Goal: Task Accomplishment & Management: Complete application form

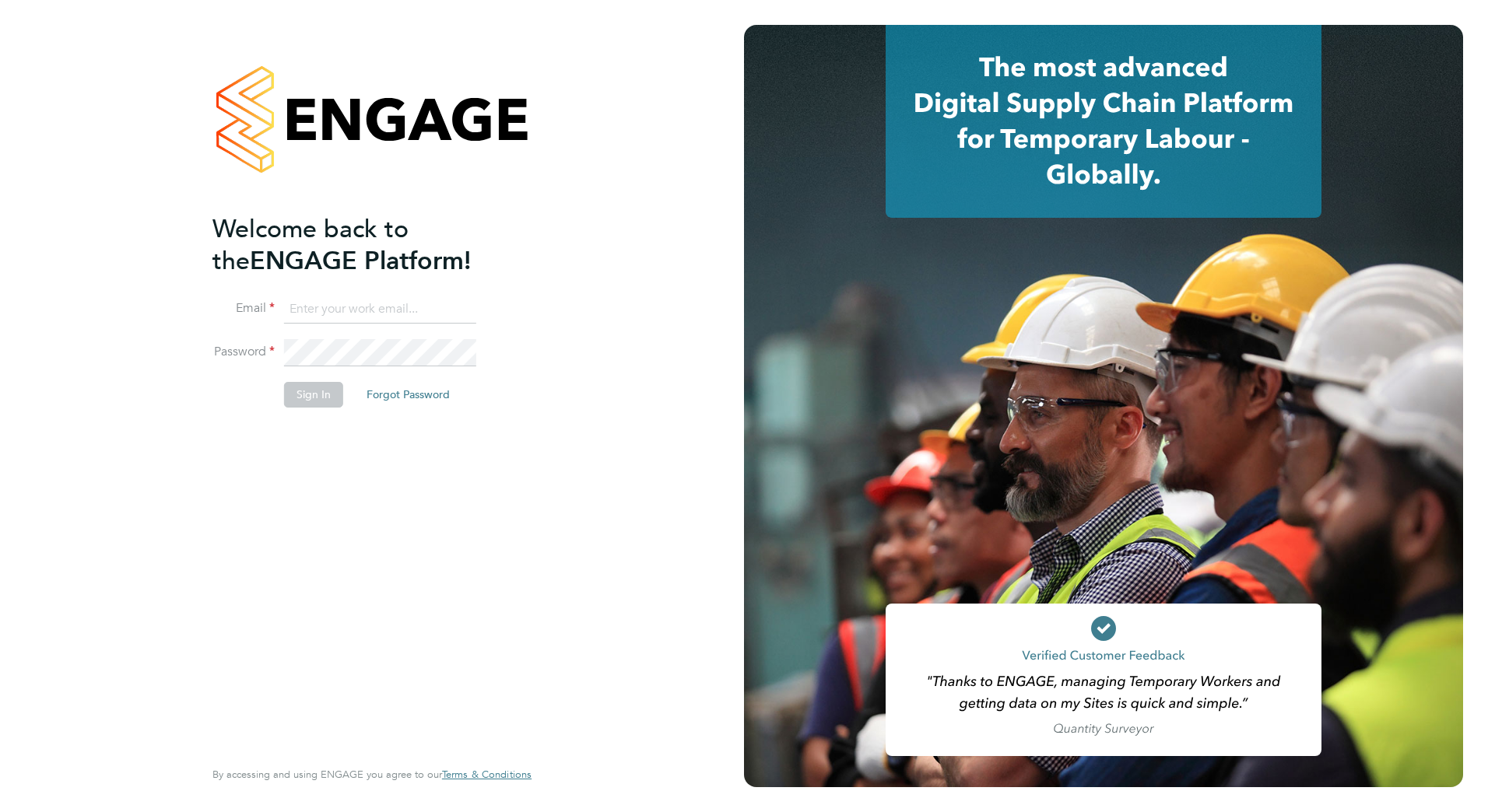
type input "clare.foster@vistry.co.uk"
click at [323, 396] on button "Sign In" at bounding box center [313, 394] width 59 height 25
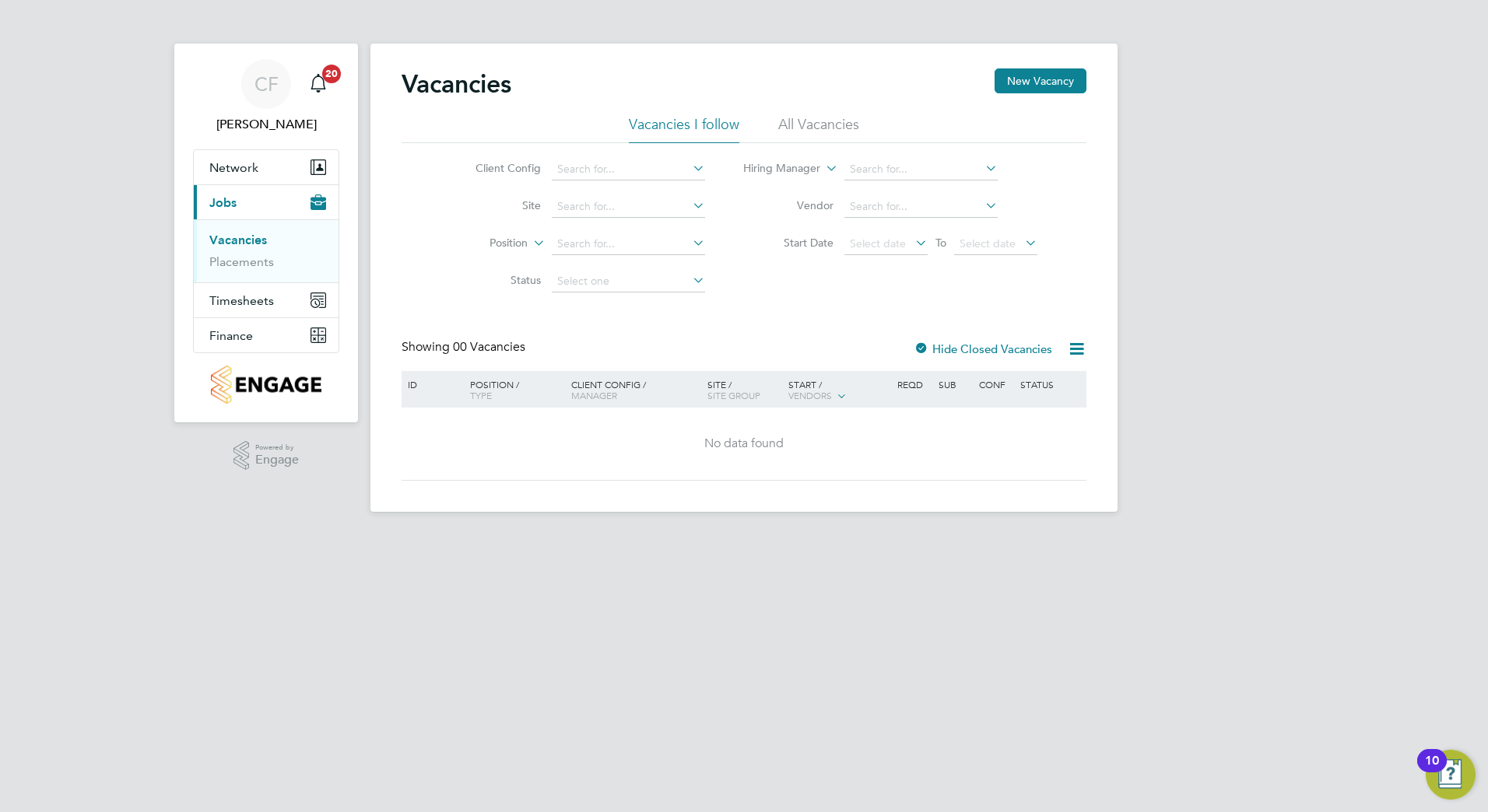
click at [228, 242] on link "Vacancies" at bounding box center [238, 239] width 58 height 14
click at [1023, 79] on button "New Vacancy" at bounding box center [1040, 80] width 92 height 25
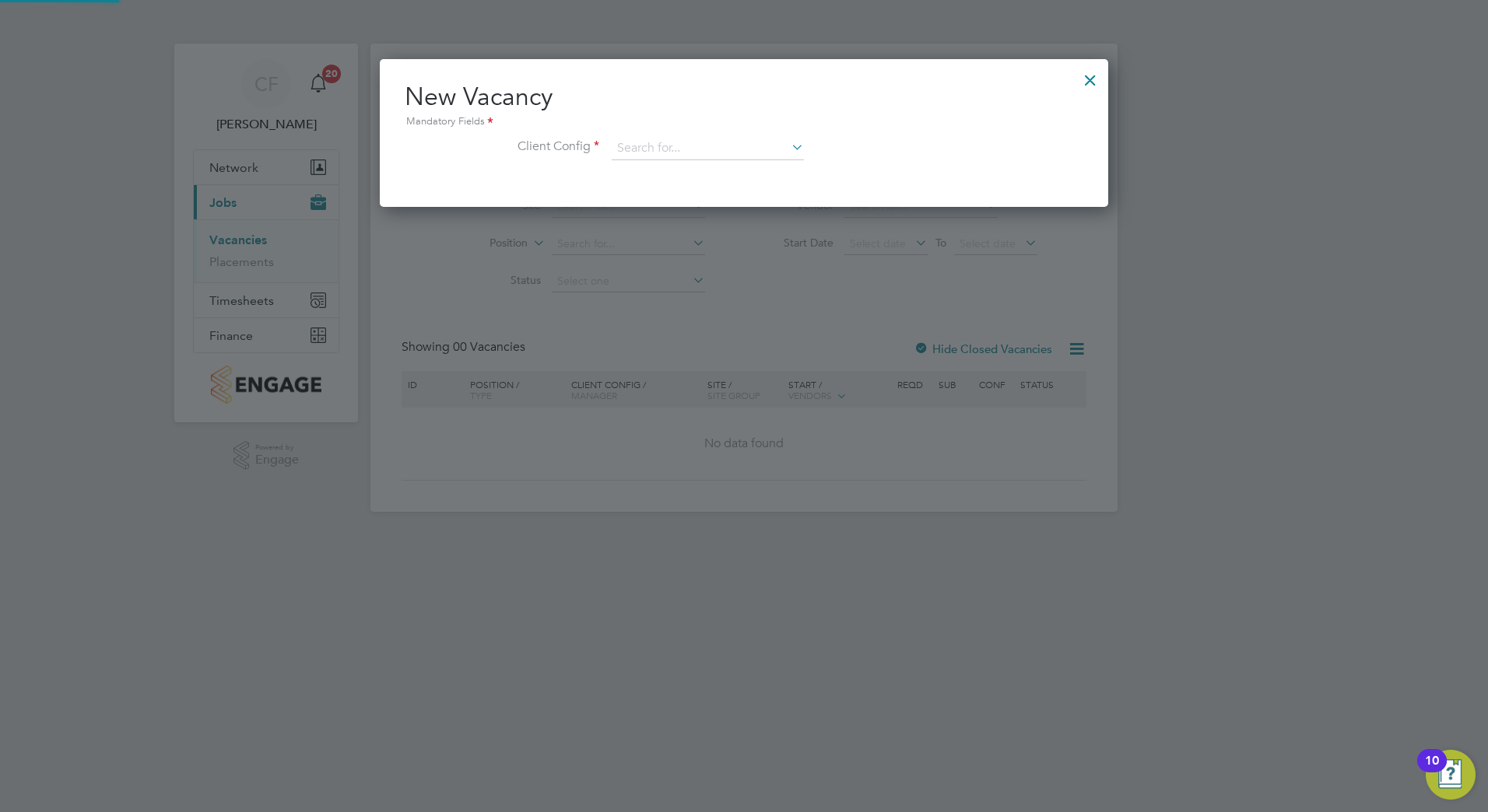
scroll to position [148, 730]
click at [740, 152] on input at bounding box center [708, 148] width 192 height 23
click at [723, 339] on li "Countryside Properties UK Ltd" at bounding box center [810, 340] width 398 height 21
type input "Countryside Properties UK Ltd"
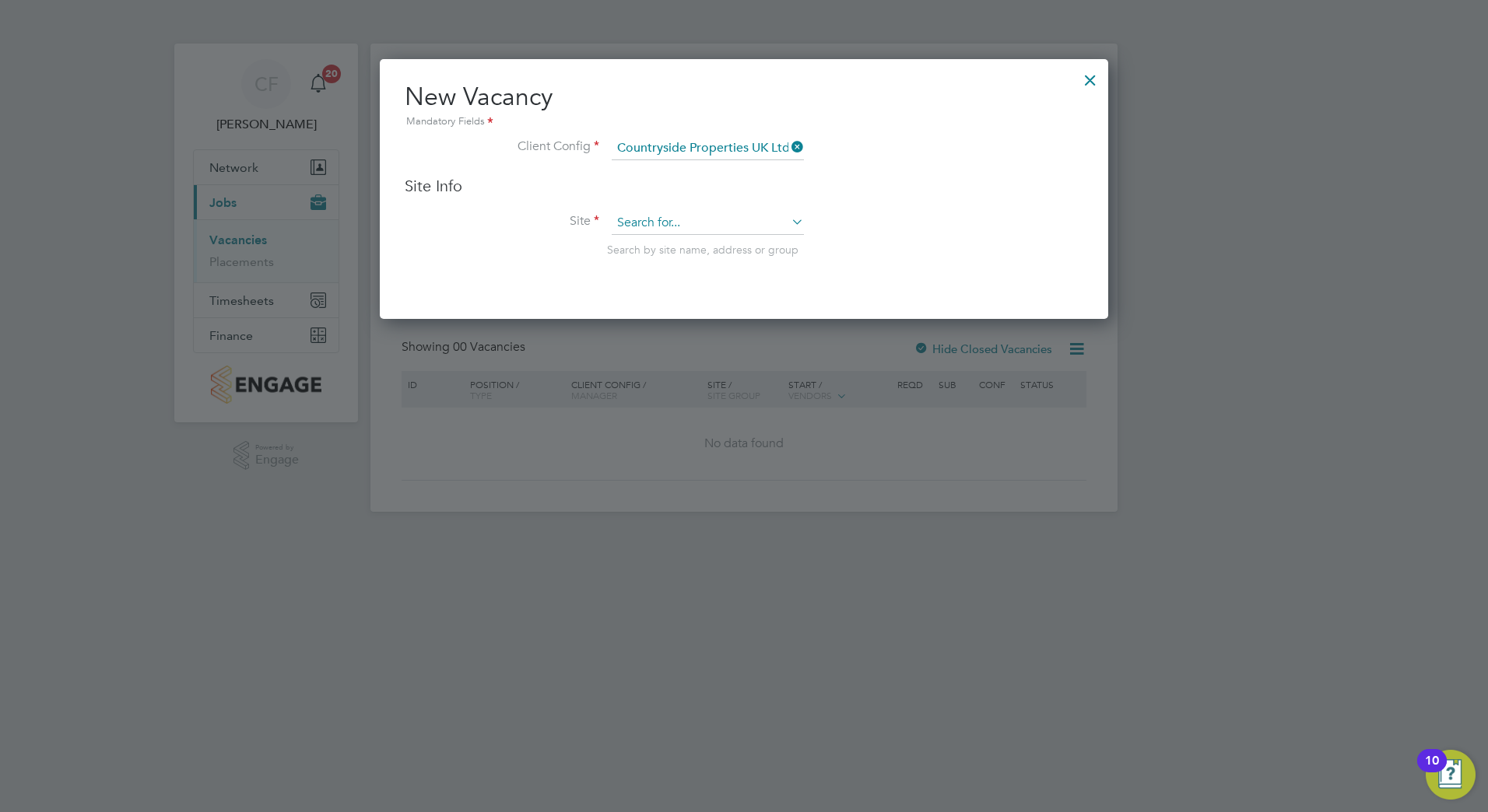
click at [703, 226] on input at bounding box center [708, 223] width 192 height 23
click at [707, 341] on li "[GEOGRAPHIC_DATA][PERSON_NAME][GEOGRAPHIC_DATA], [GEOGRAPHIC_DATA]" at bounding box center [780, 351] width 338 height 21
type input "[GEOGRAPHIC_DATA][PERSON_NAME][GEOGRAPHIC_DATA], [GEOGRAPHIC_DATA]"
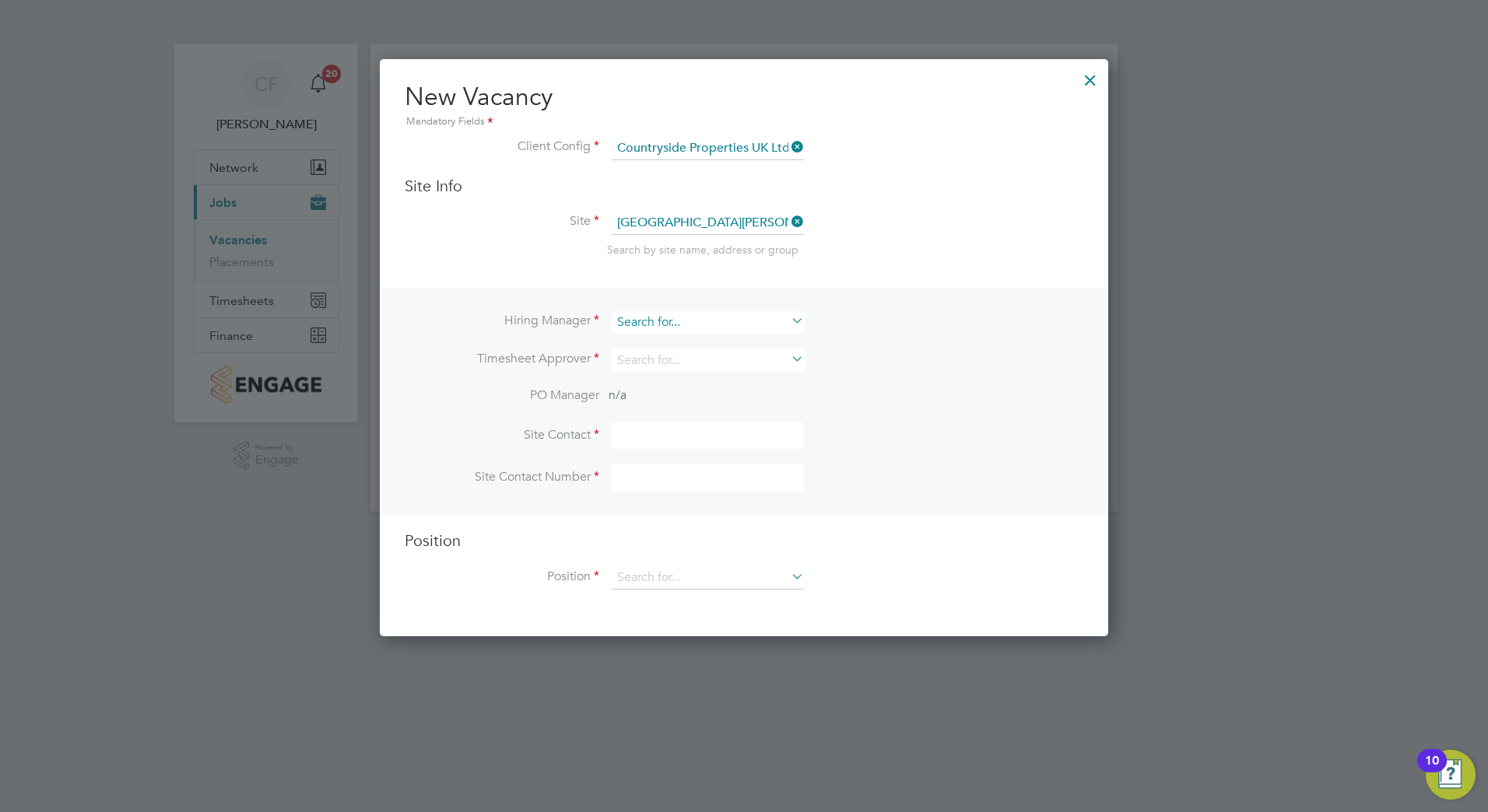
scroll to position [579, 730]
drag, startPoint x: 717, startPoint y: 329, endPoint x: 702, endPoint y: 326, distance: 15.3
click at [702, 326] on input at bounding box center [708, 323] width 192 height 23
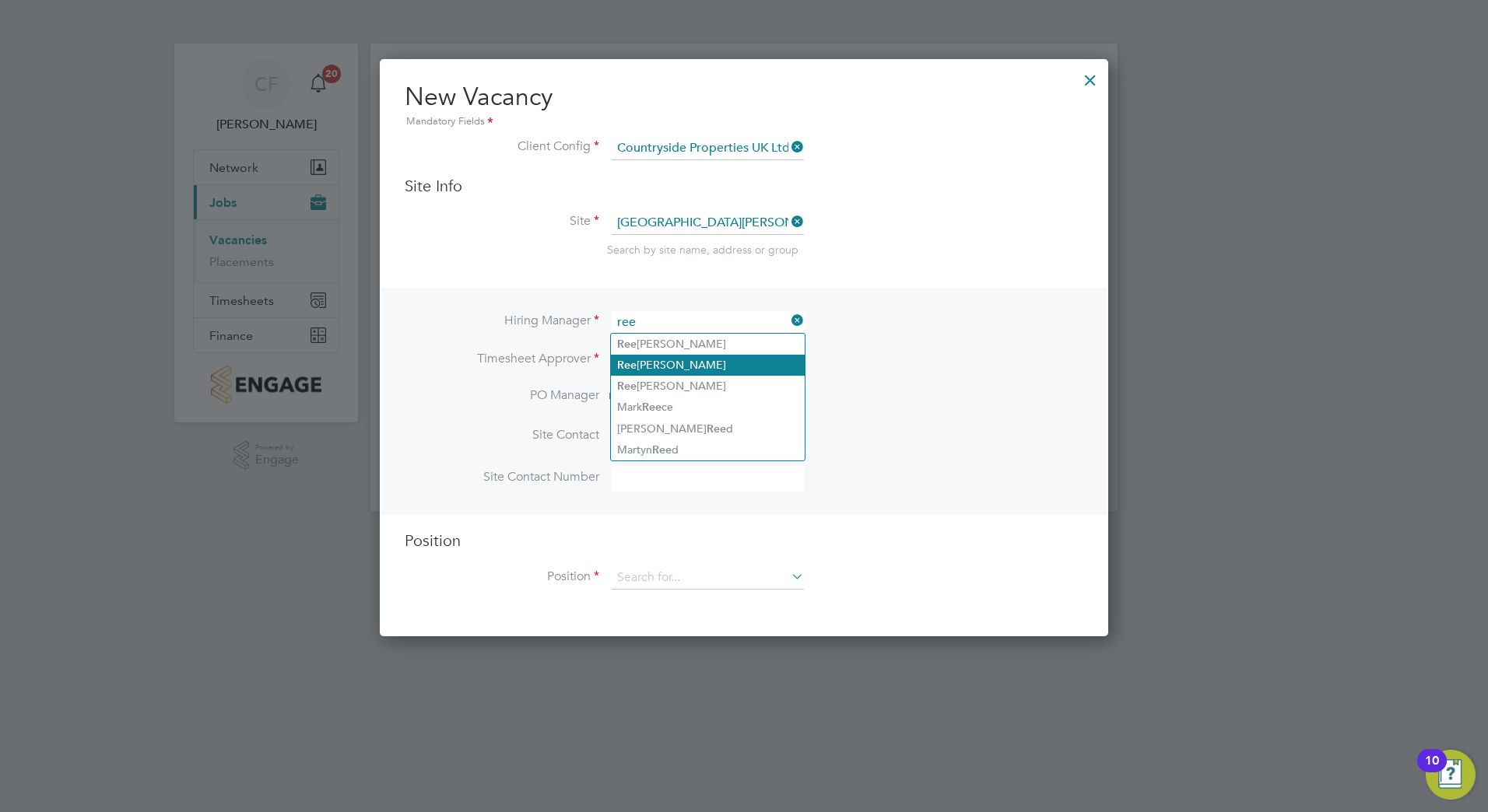
click at [678, 363] on li "Ree [PERSON_NAME]" at bounding box center [708, 365] width 194 height 21
type input "[PERSON_NAME]"
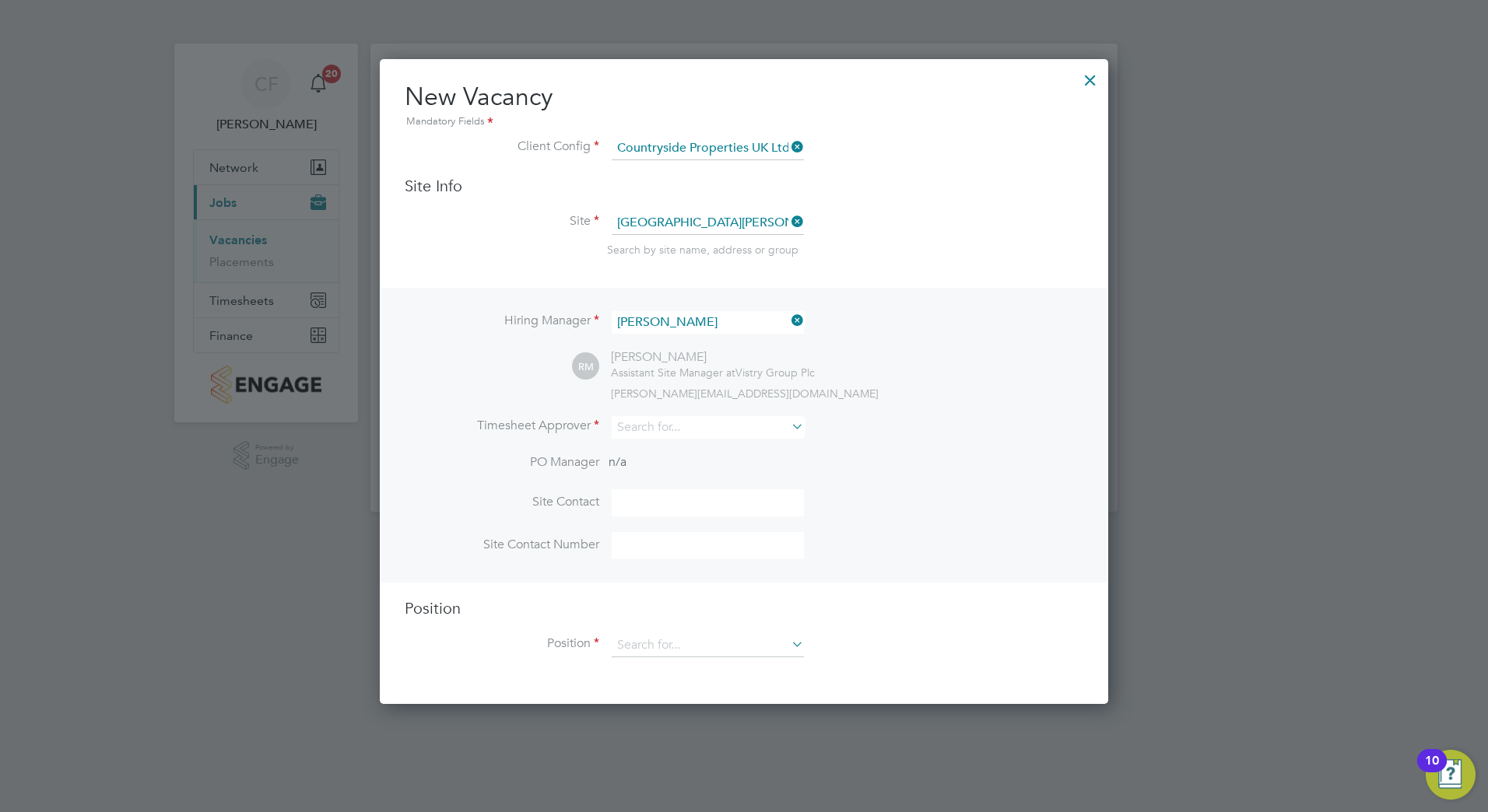
scroll to position [646, 730]
click at [682, 437] on input at bounding box center [708, 427] width 192 height 23
click at [676, 440] on li "[PERSON_NAME]" at bounding box center [712, 450] width 202 height 21
type input "[PERSON_NAME]"
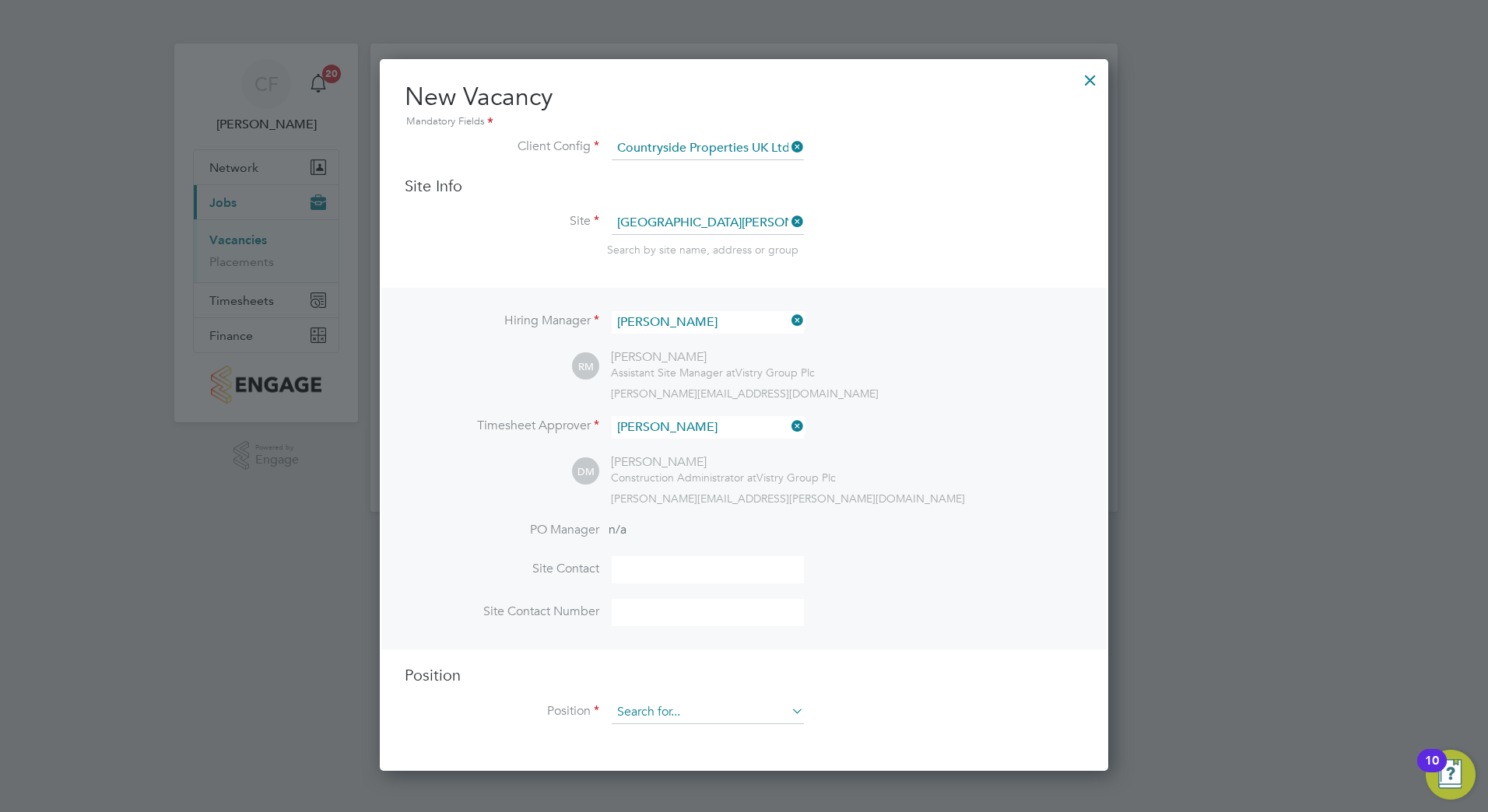
click at [695, 711] on input at bounding box center [708, 712] width 192 height 23
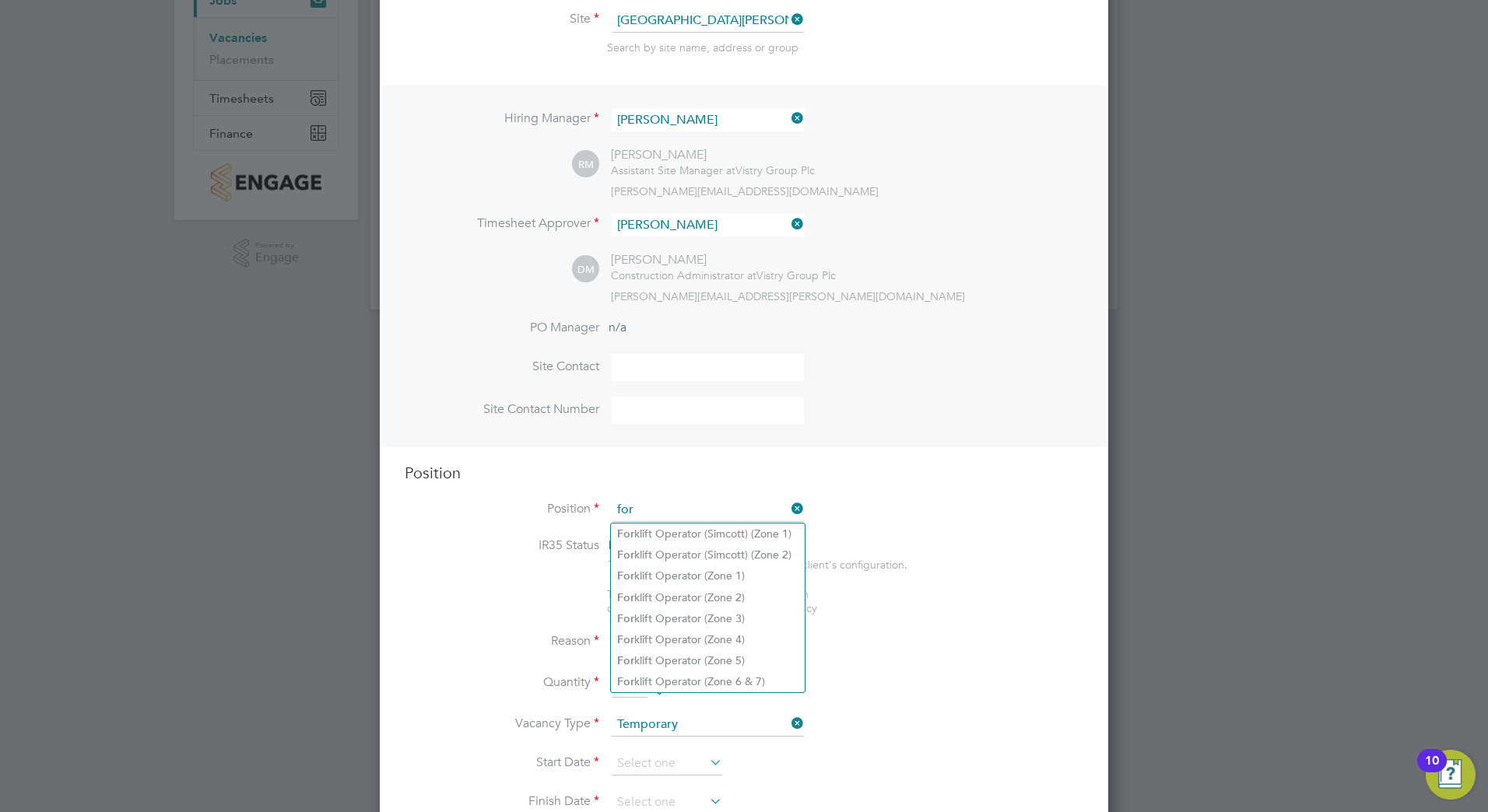
scroll to position [233, 0]
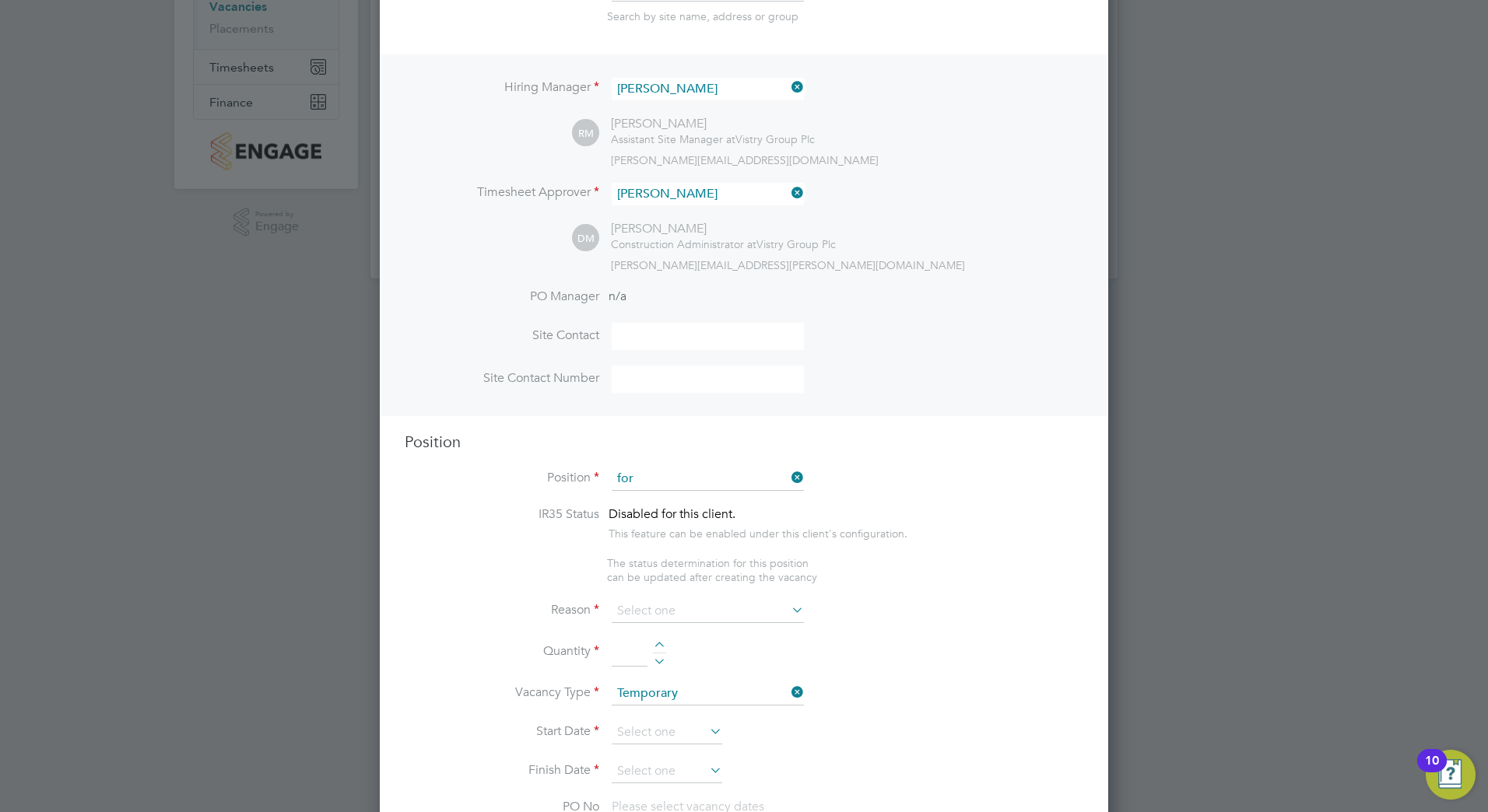
click at [728, 620] on li "For klift Operator (Zone 5)" at bounding box center [708, 630] width 194 height 21
type input "Forklift Operator (Zone 5)"
type textarea "Operate construction plant. Telehandlers / Rough Terrain Trucks. Delivering lar…"
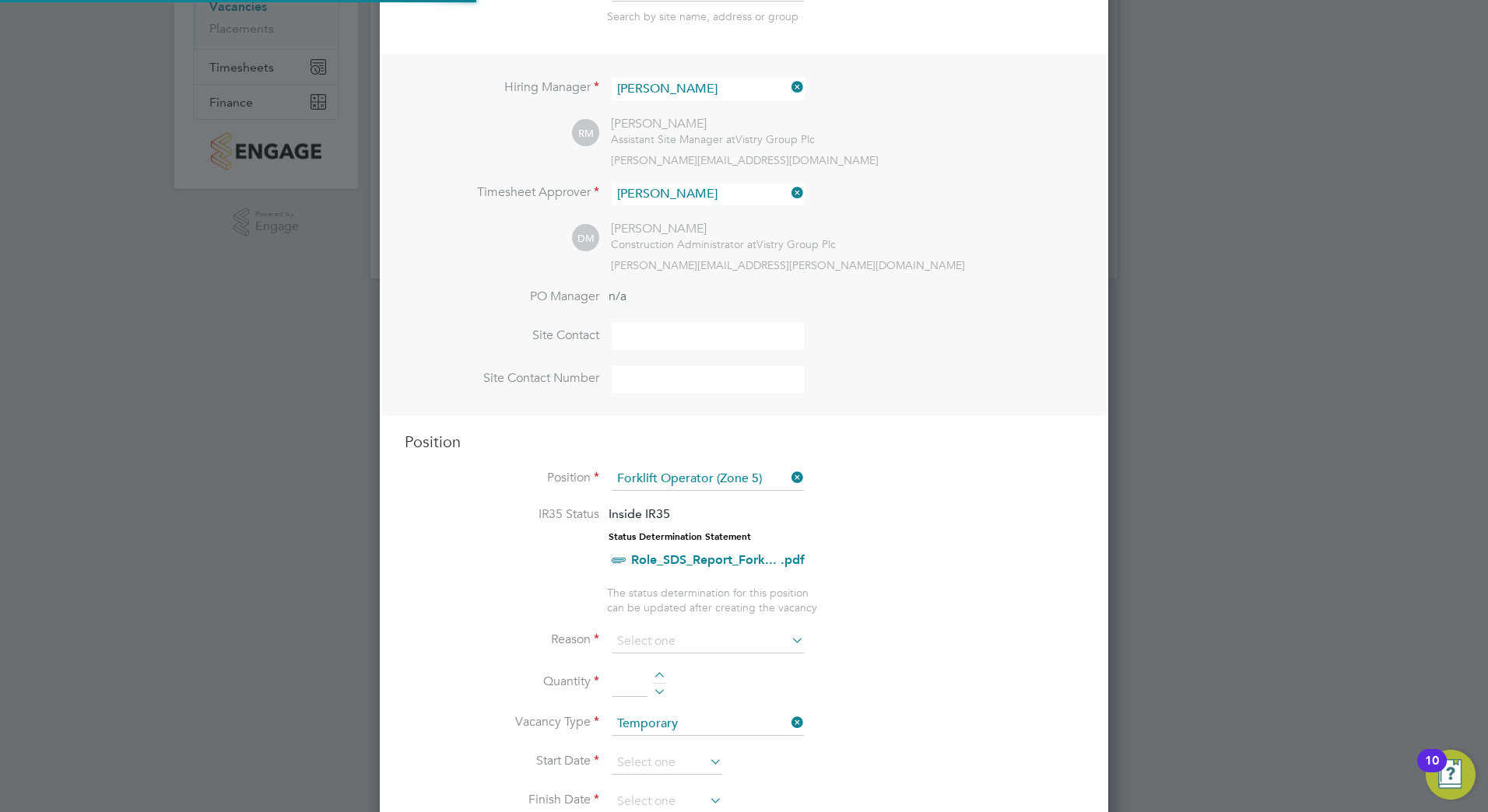
scroll to position [46, 82]
click at [718, 640] on input at bounding box center [708, 641] width 192 height 23
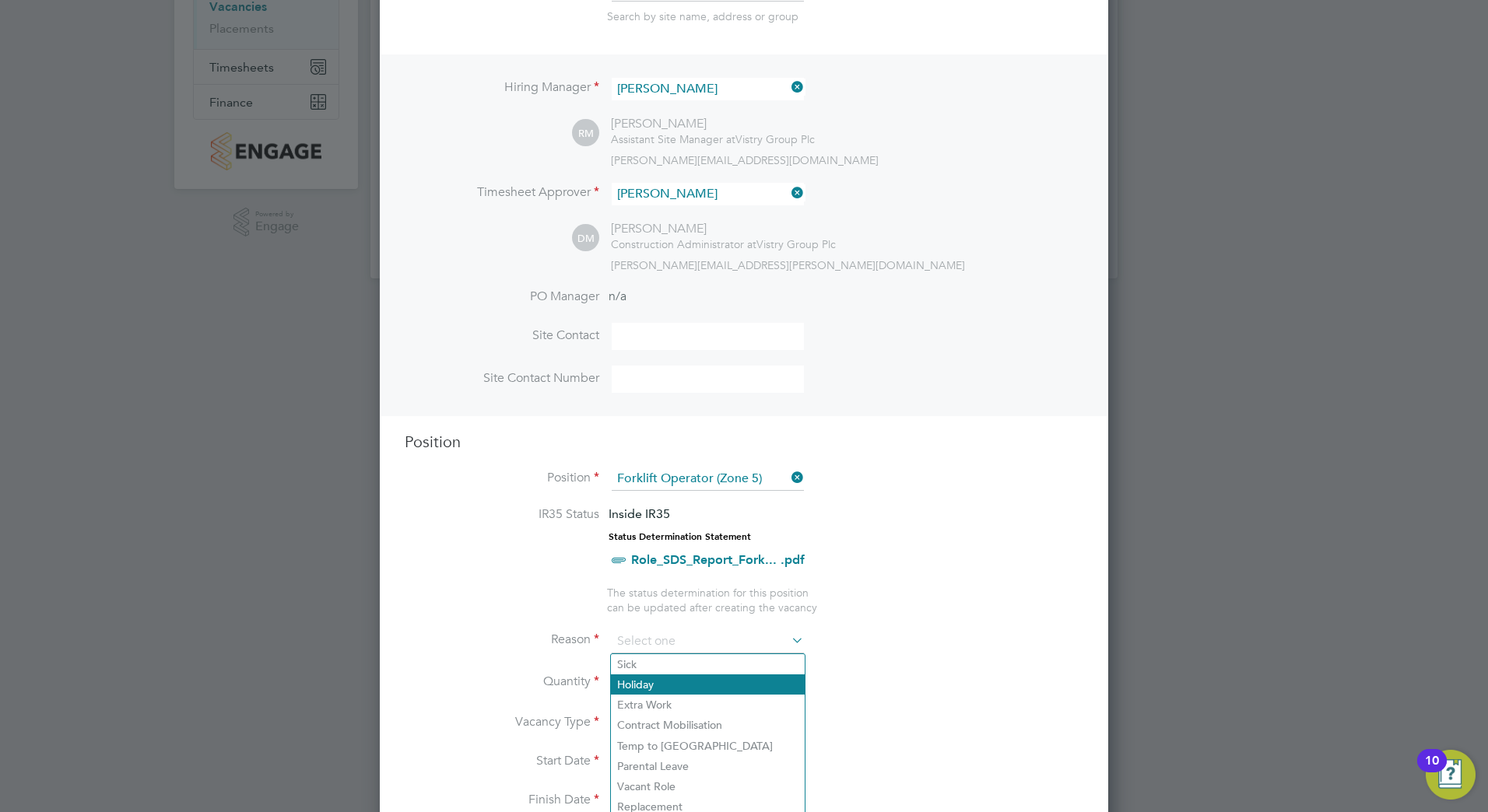
click at [680, 692] on li "Holiday" at bounding box center [708, 685] width 194 height 20
type input "Holiday"
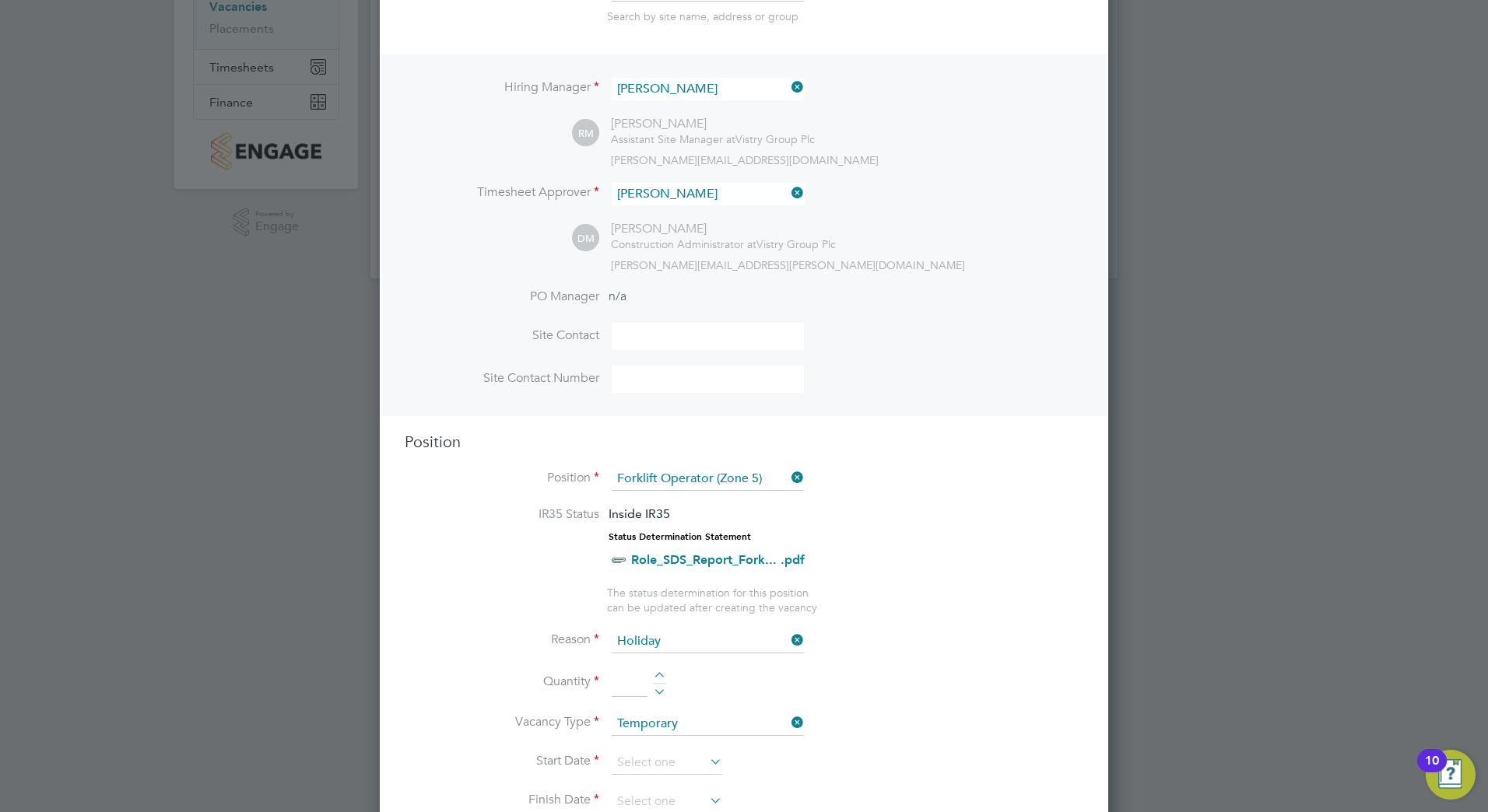
click at [657, 670] on li "Quantity" at bounding box center [743, 690] width 678 height 43
click at [657, 676] on div at bounding box center [660, 678] width 14 height 11
type input "1"
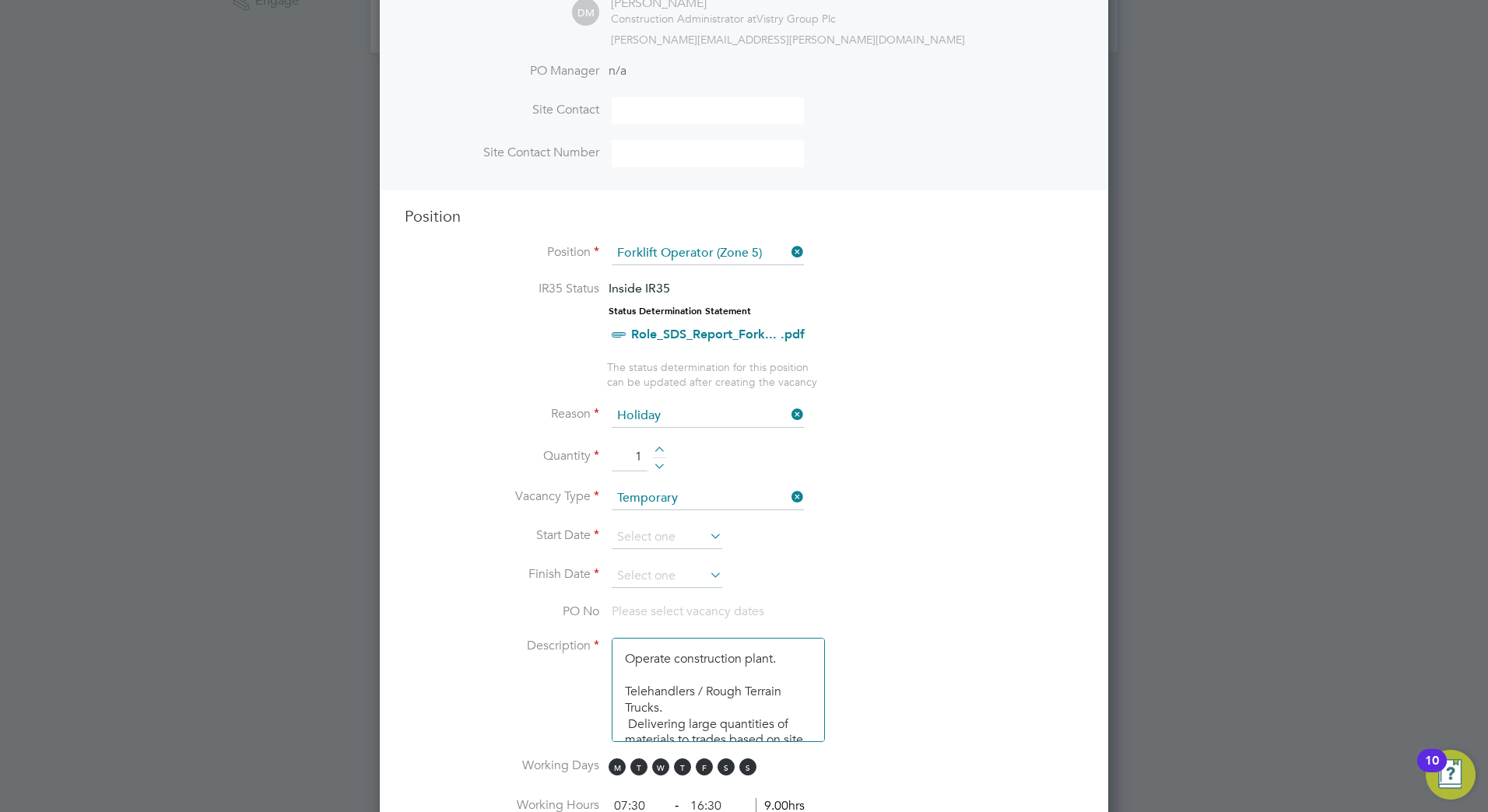
scroll to position [545, 0]
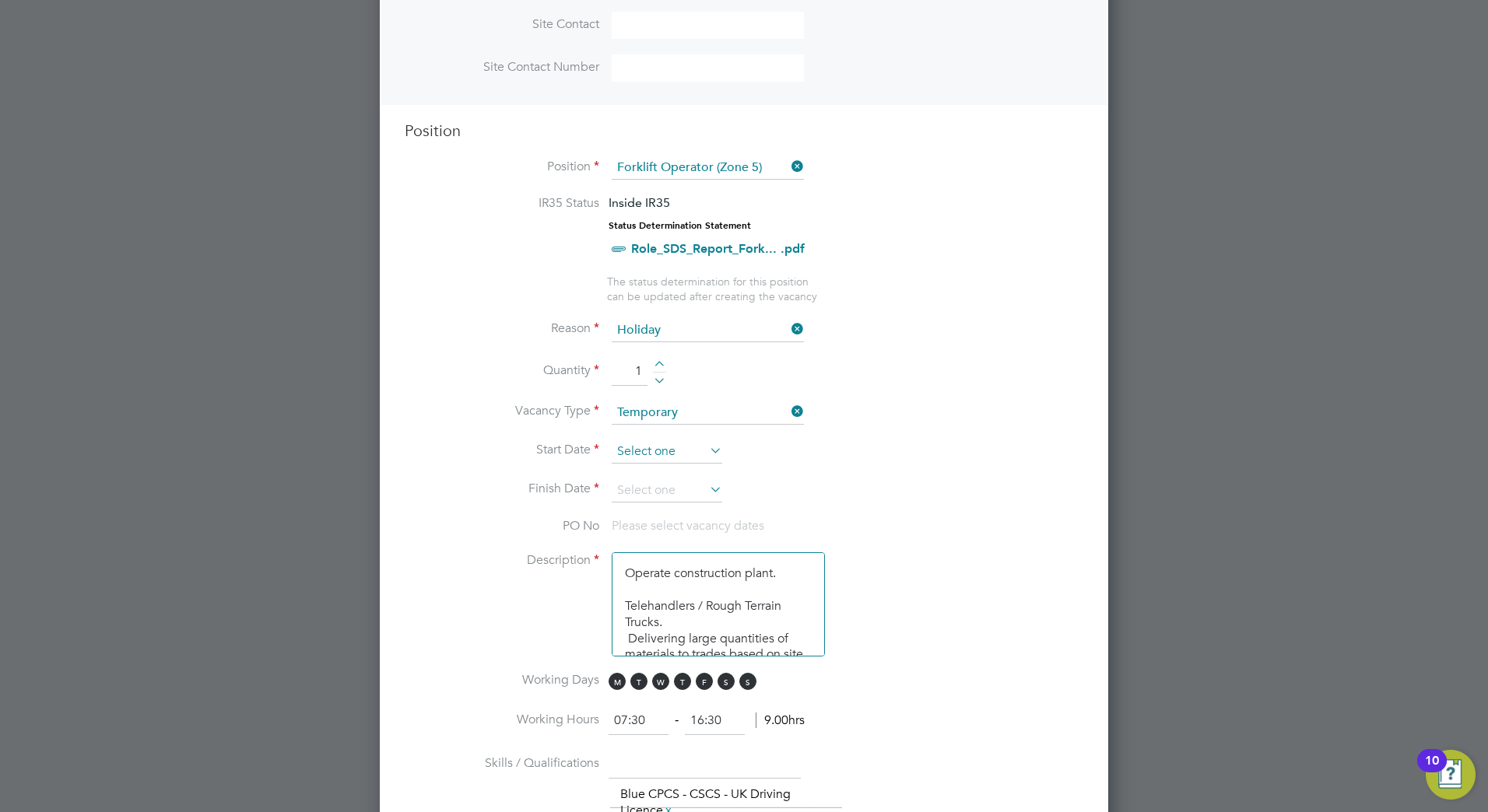
click at [690, 455] on input at bounding box center [667, 451] width 111 height 23
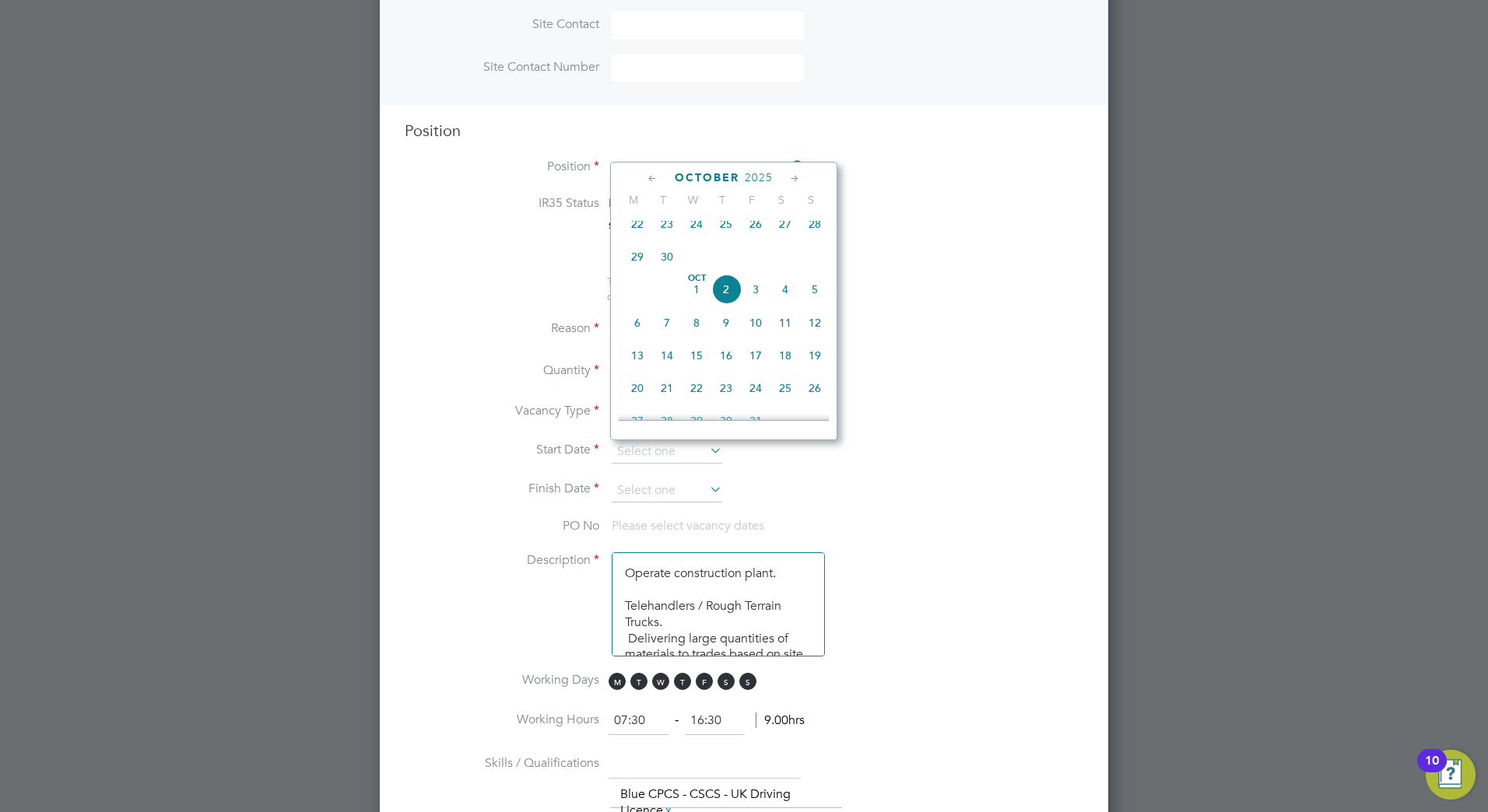
click at [638, 366] on span "13" at bounding box center [637, 355] width 30 height 30
type input "[DATE]"
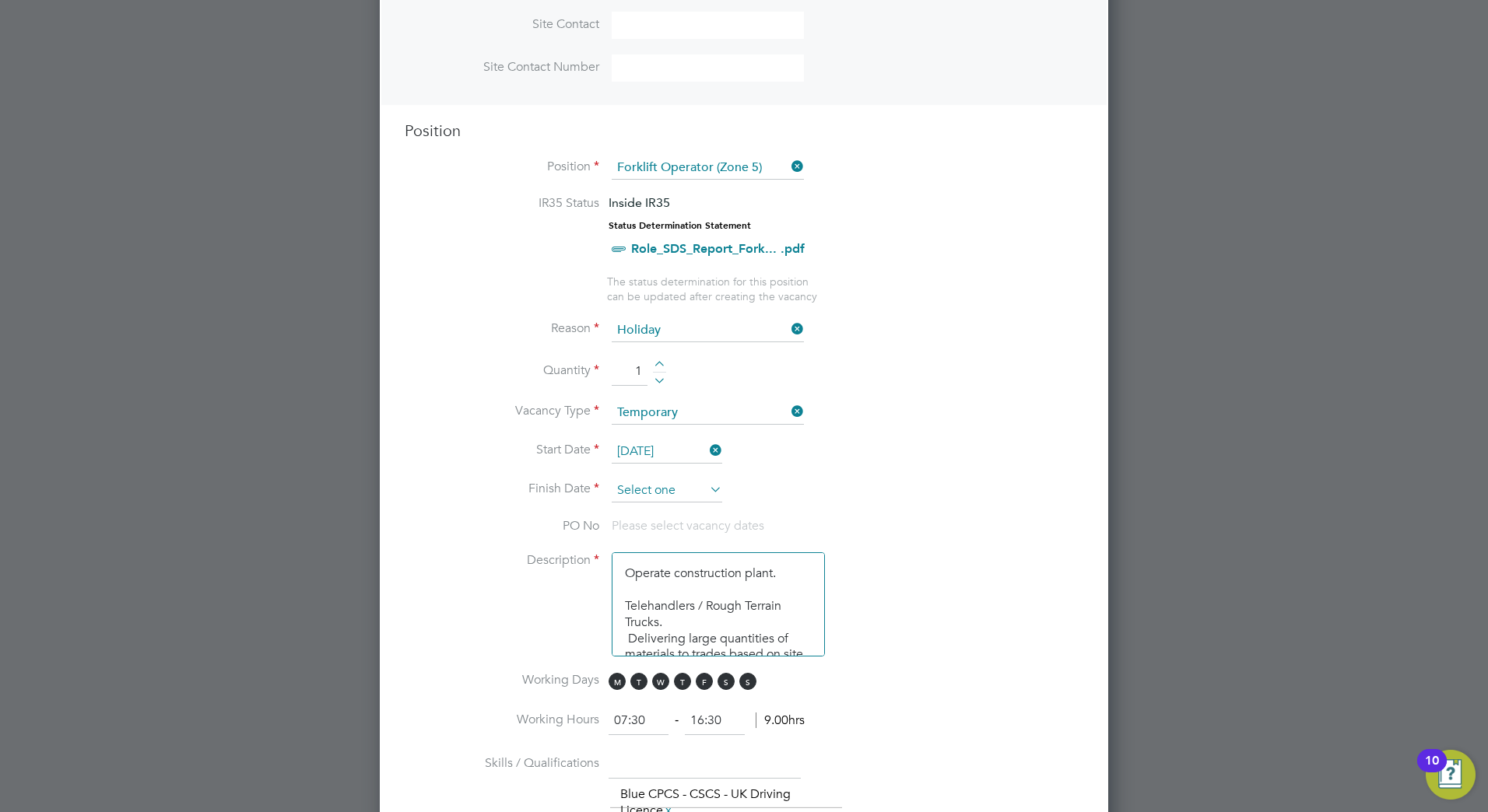
click at [690, 492] on input at bounding box center [667, 490] width 111 height 23
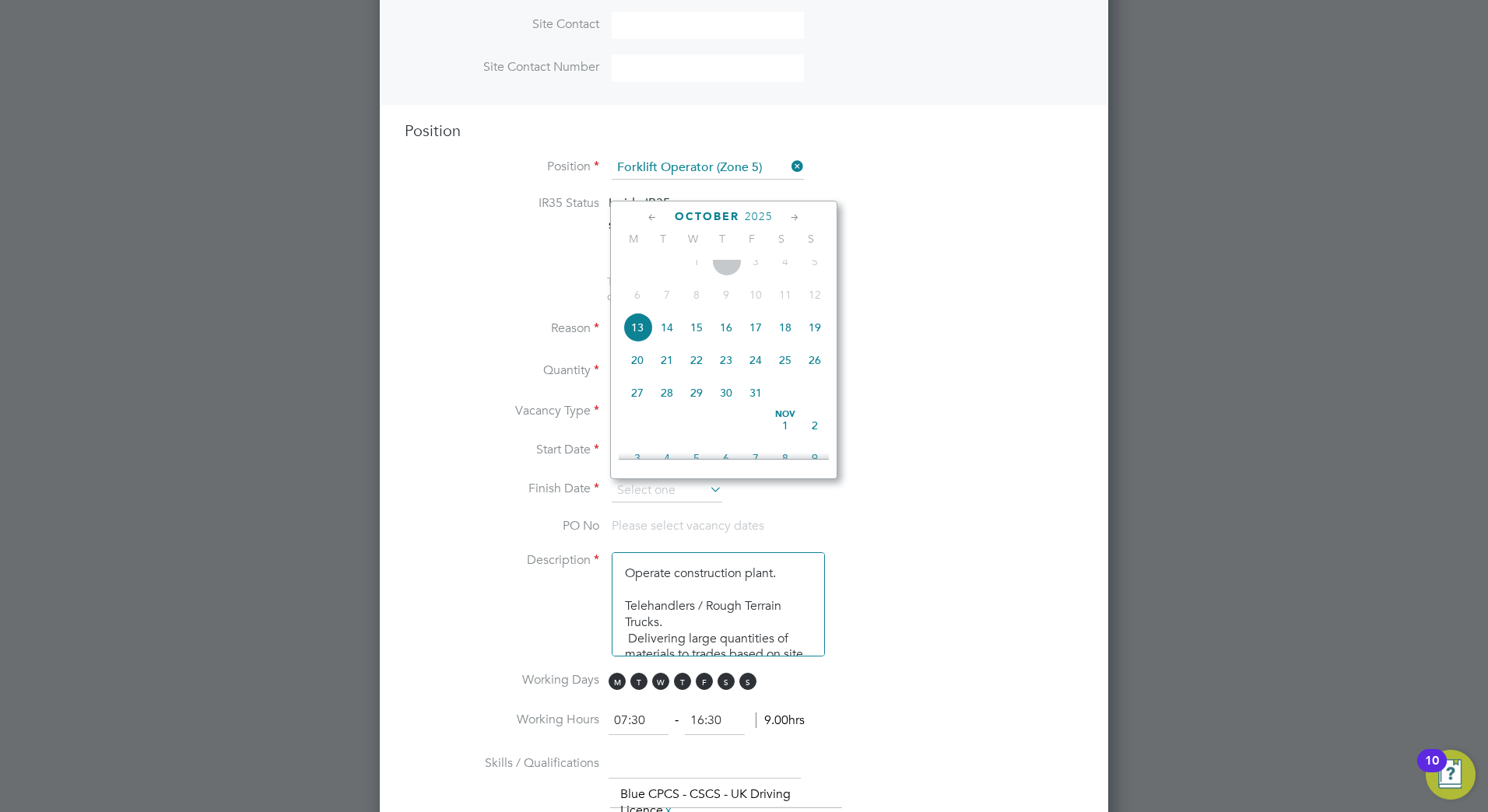
click at [753, 372] on span "24" at bounding box center [755, 360] width 30 height 30
type input "[DATE]"
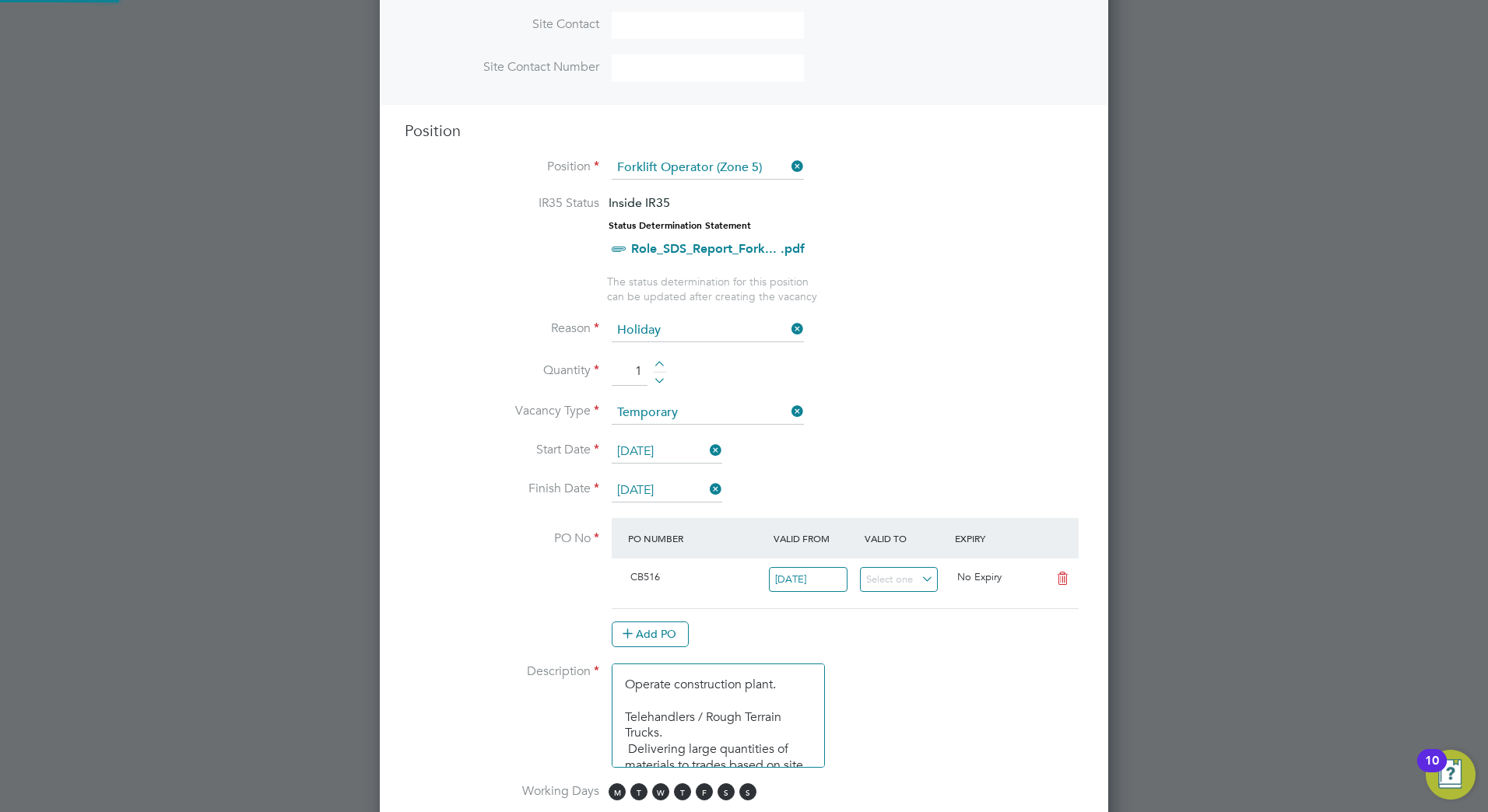
scroll to position [26, 146]
click at [661, 632] on button "Add PO" at bounding box center [650, 633] width 77 height 25
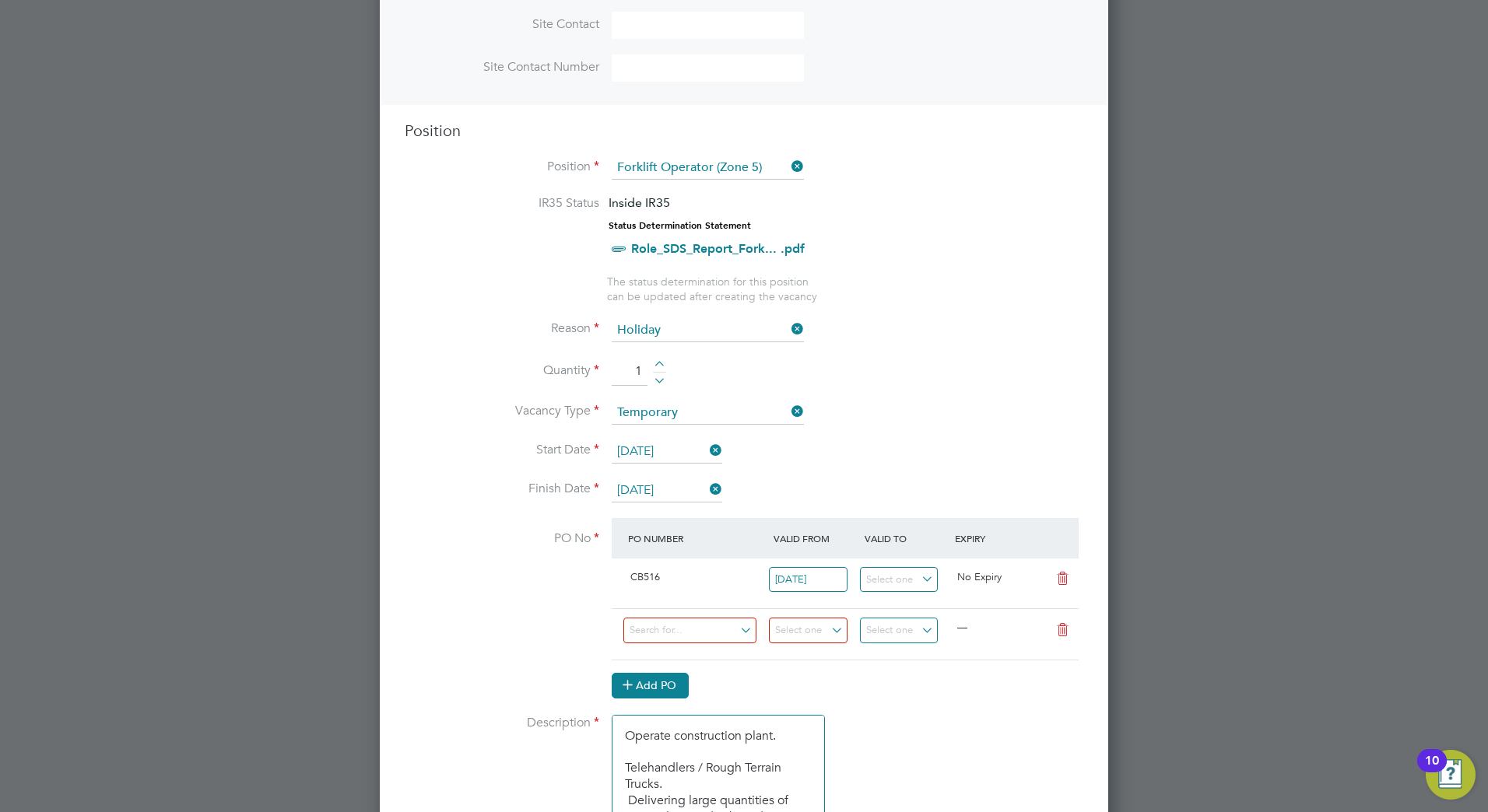
scroll to position [2442, 730]
click at [676, 632] on input at bounding box center [690, 631] width 133 height 26
type input "01613"
click at [690, 664] on li "M-CB516/ 01613" at bounding box center [690, 655] width 134 height 21
type input "[DATE]"
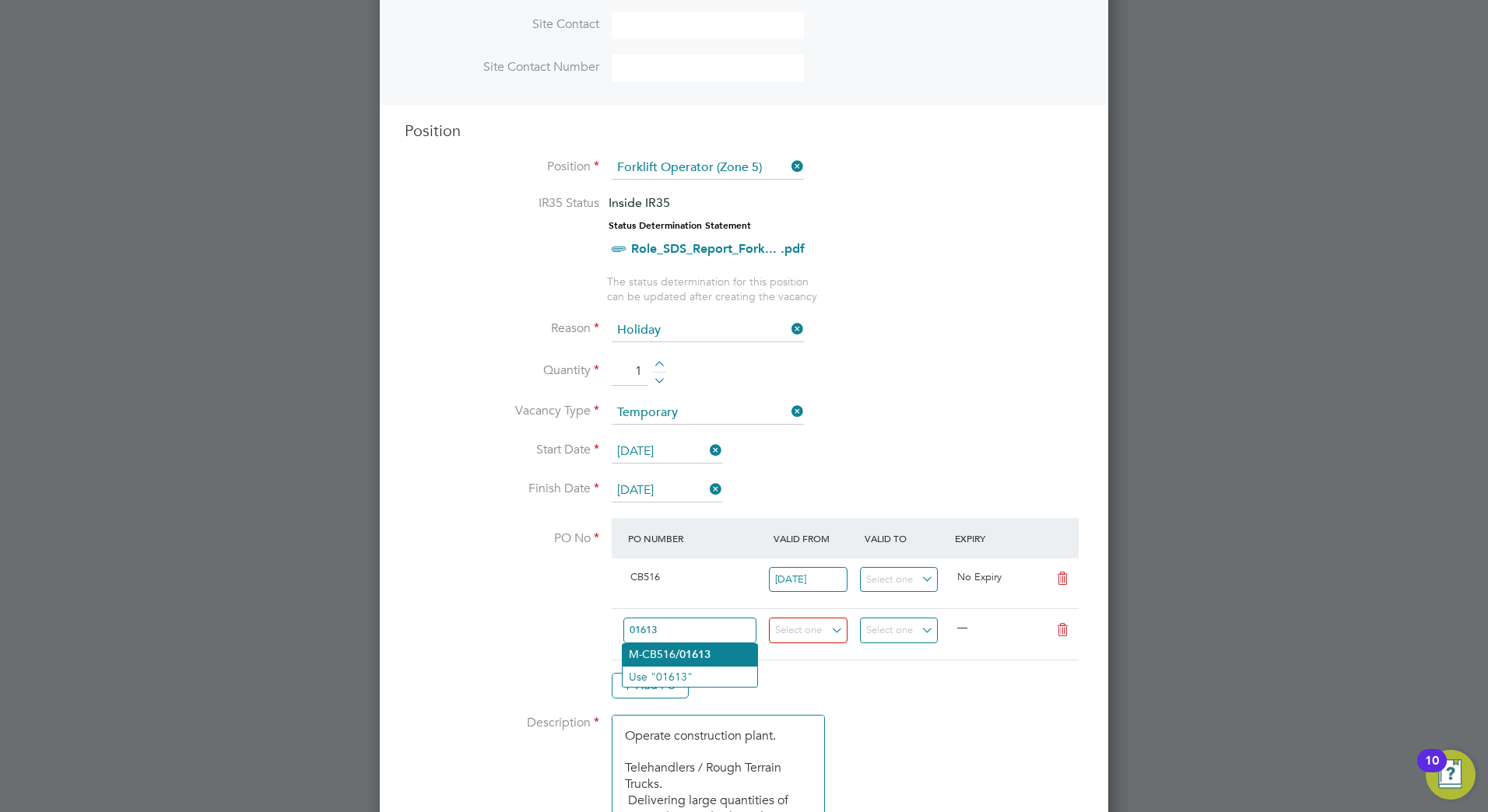
type input "[DATE]"
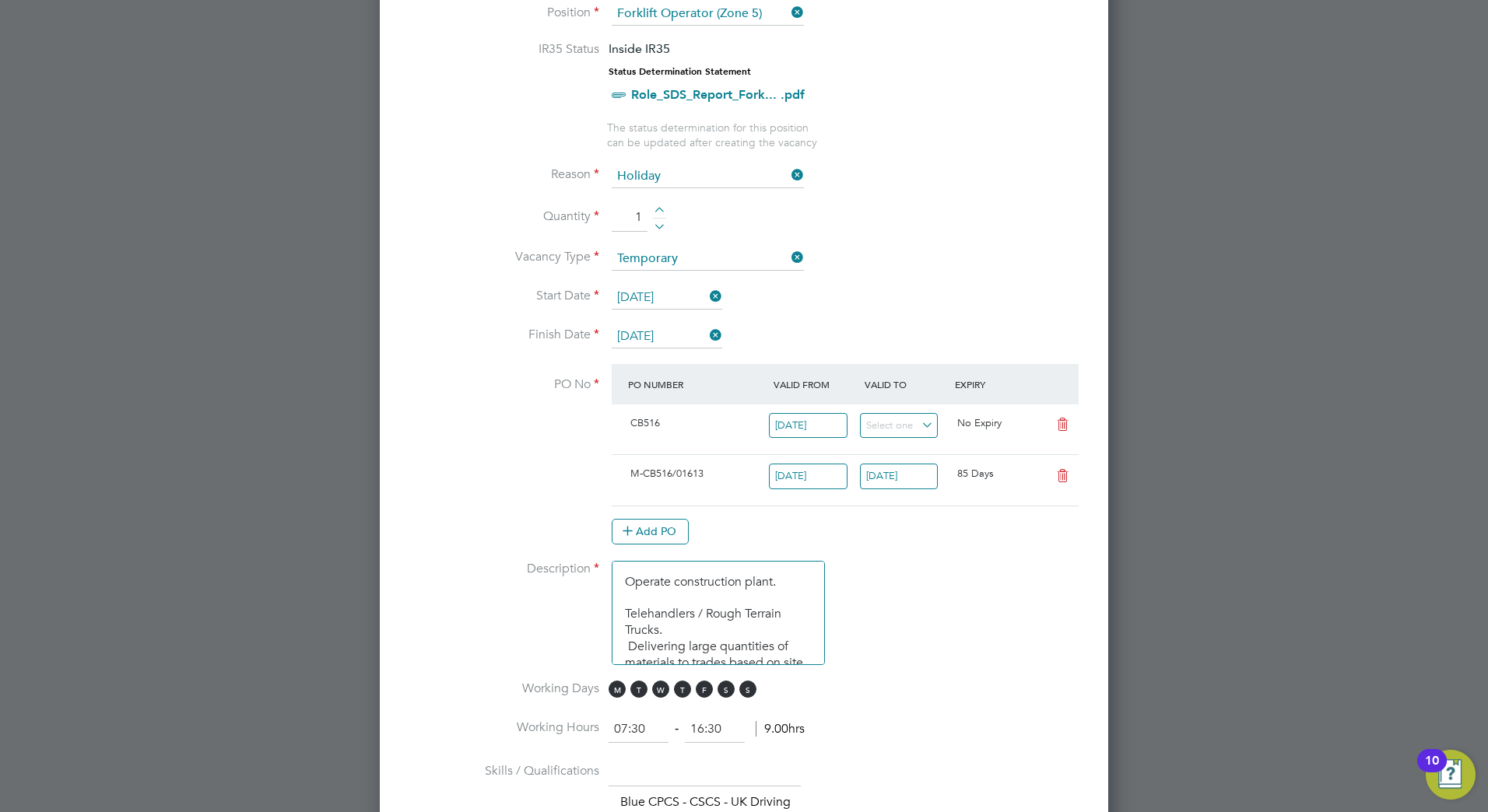
scroll to position [700, 0]
click at [1053, 424] on icon at bounding box center [1062, 423] width 20 height 13
type input "[DATE]"
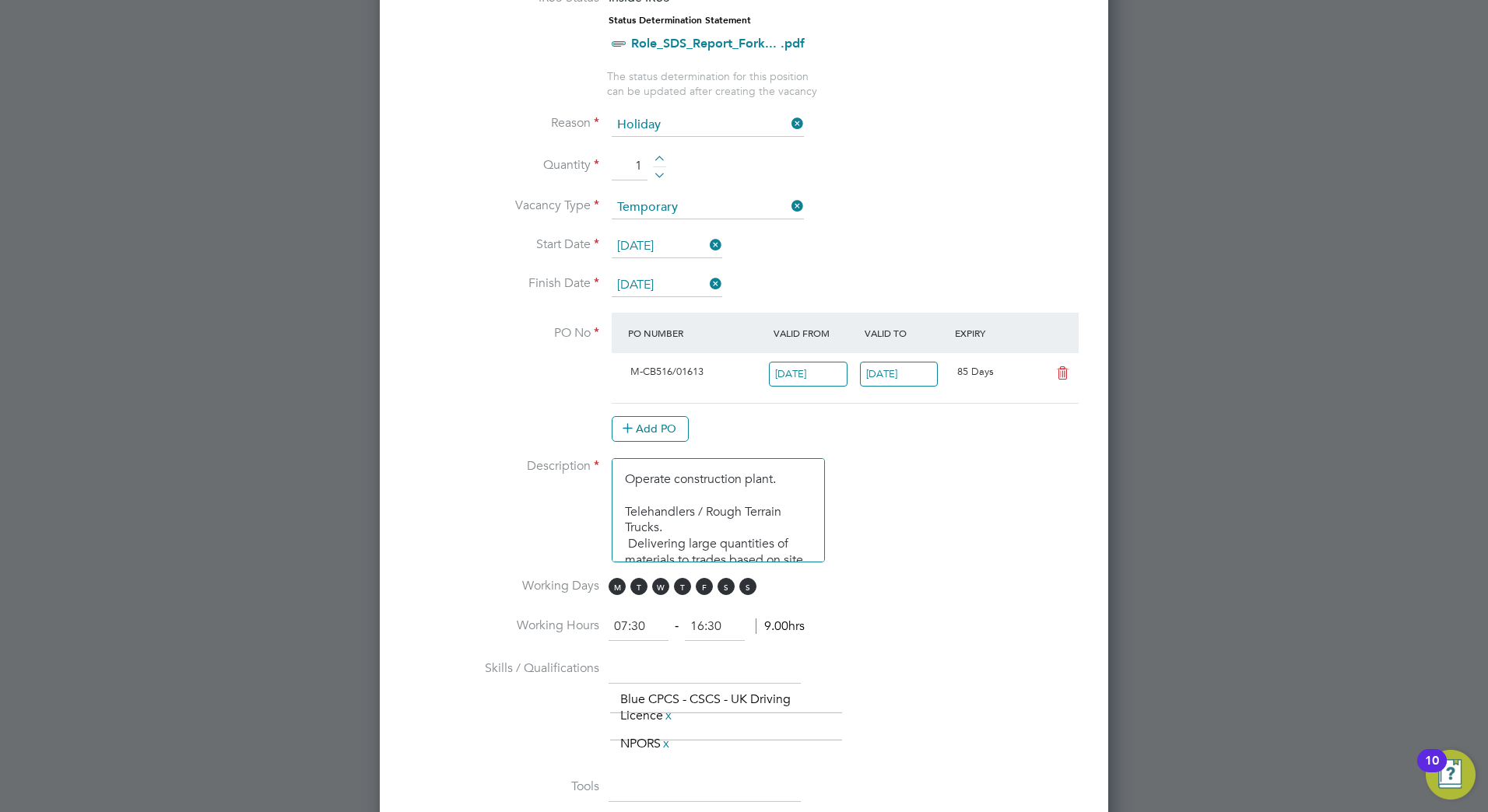
scroll to position [778, 0]
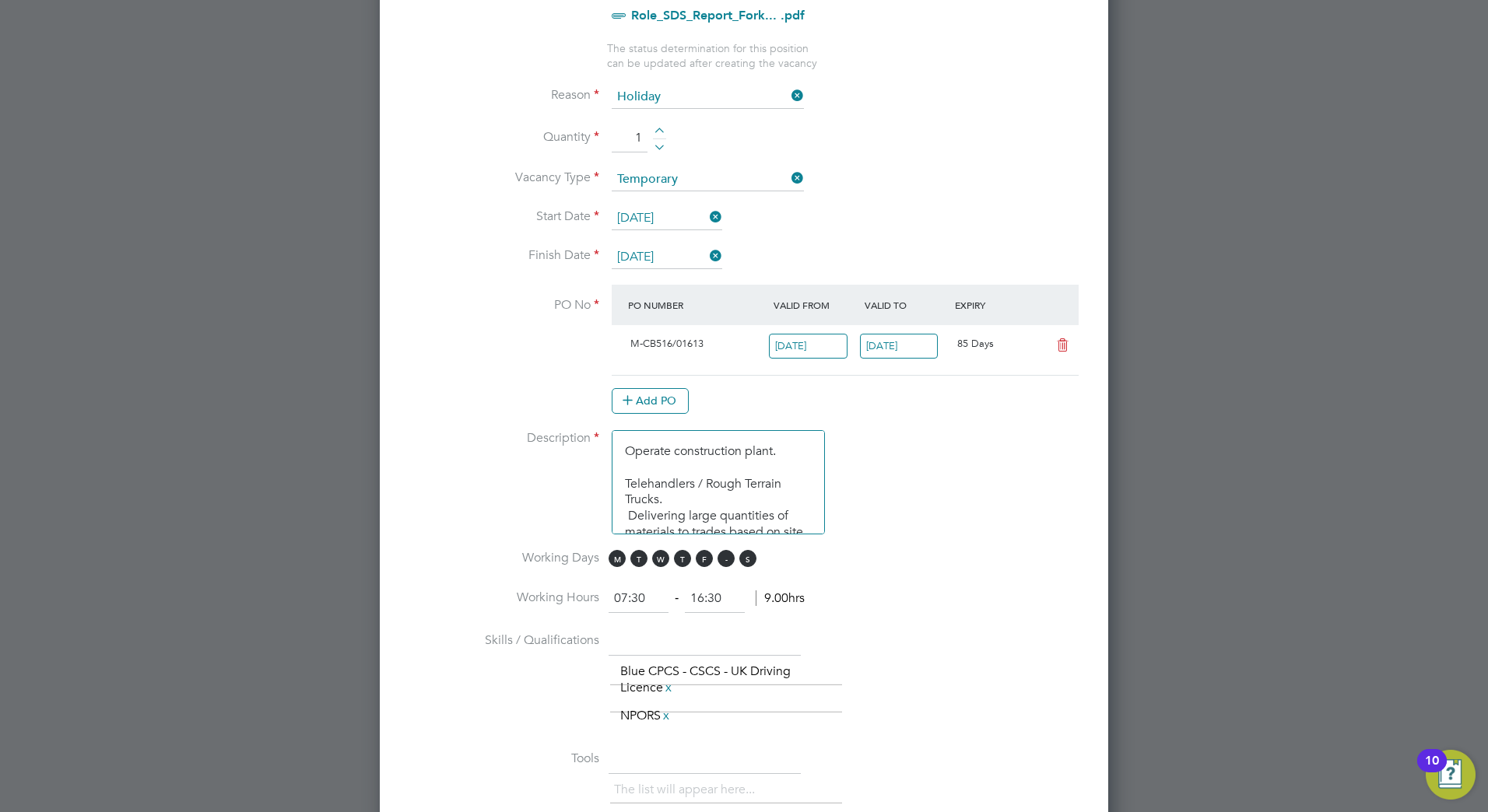
click at [731, 552] on span "S" at bounding box center [726, 558] width 17 height 17
click at [753, 558] on span "S" at bounding box center [747, 558] width 17 height 17
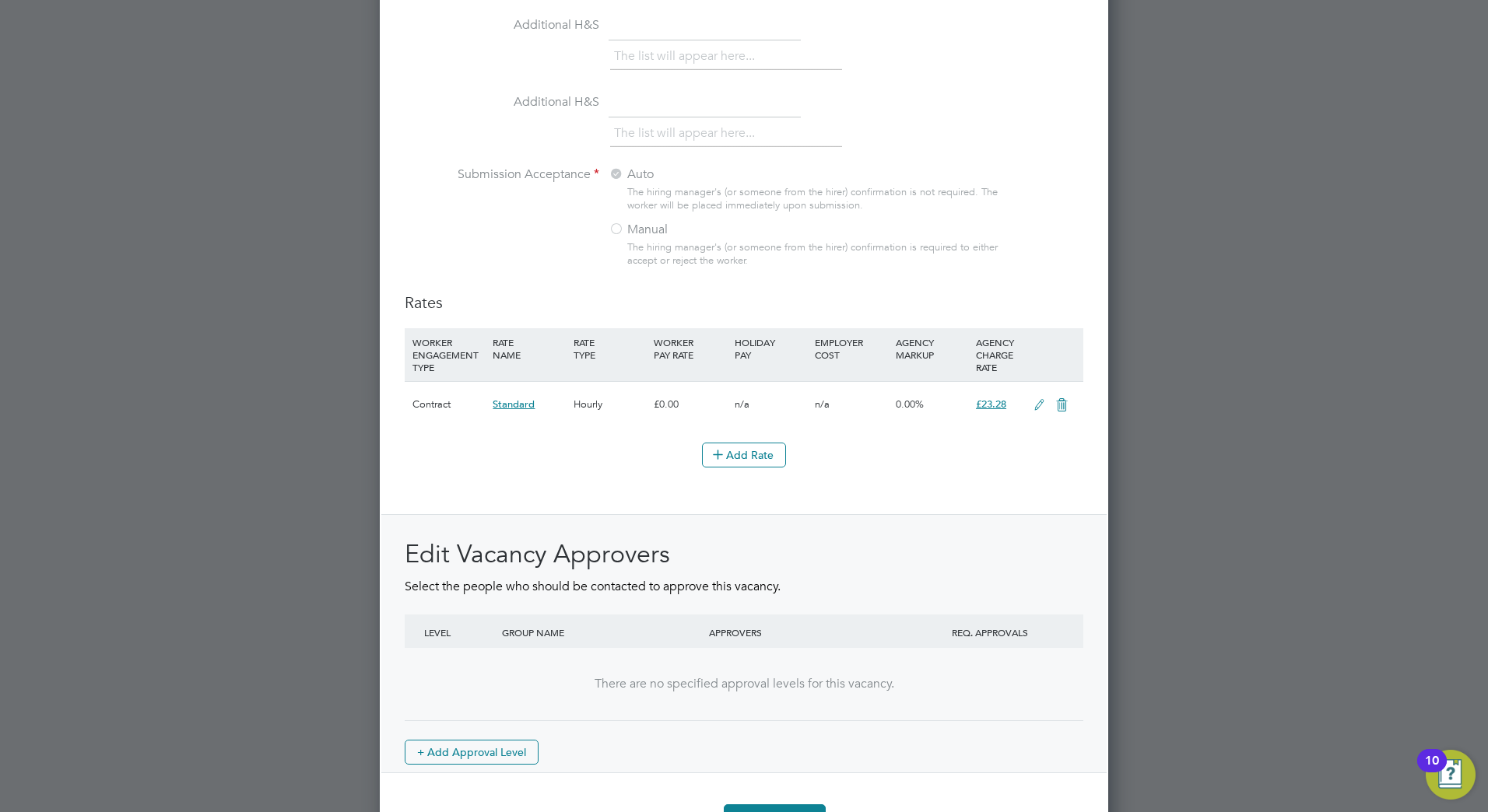
scroll to position [1637, 0]
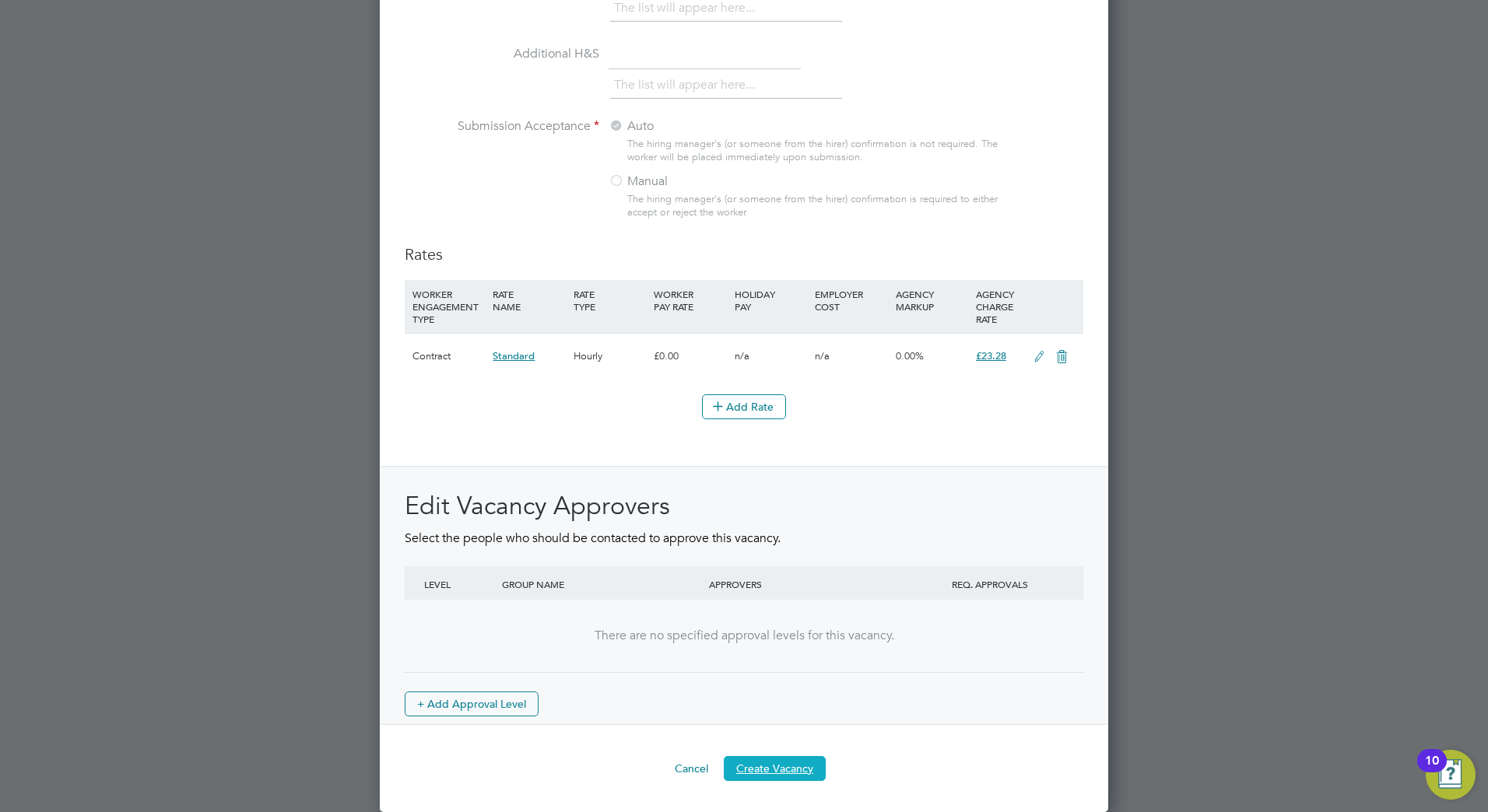
click at [810, 765] on button "Create Vacancy" at bounding box center [775, 769] width 102 height 25
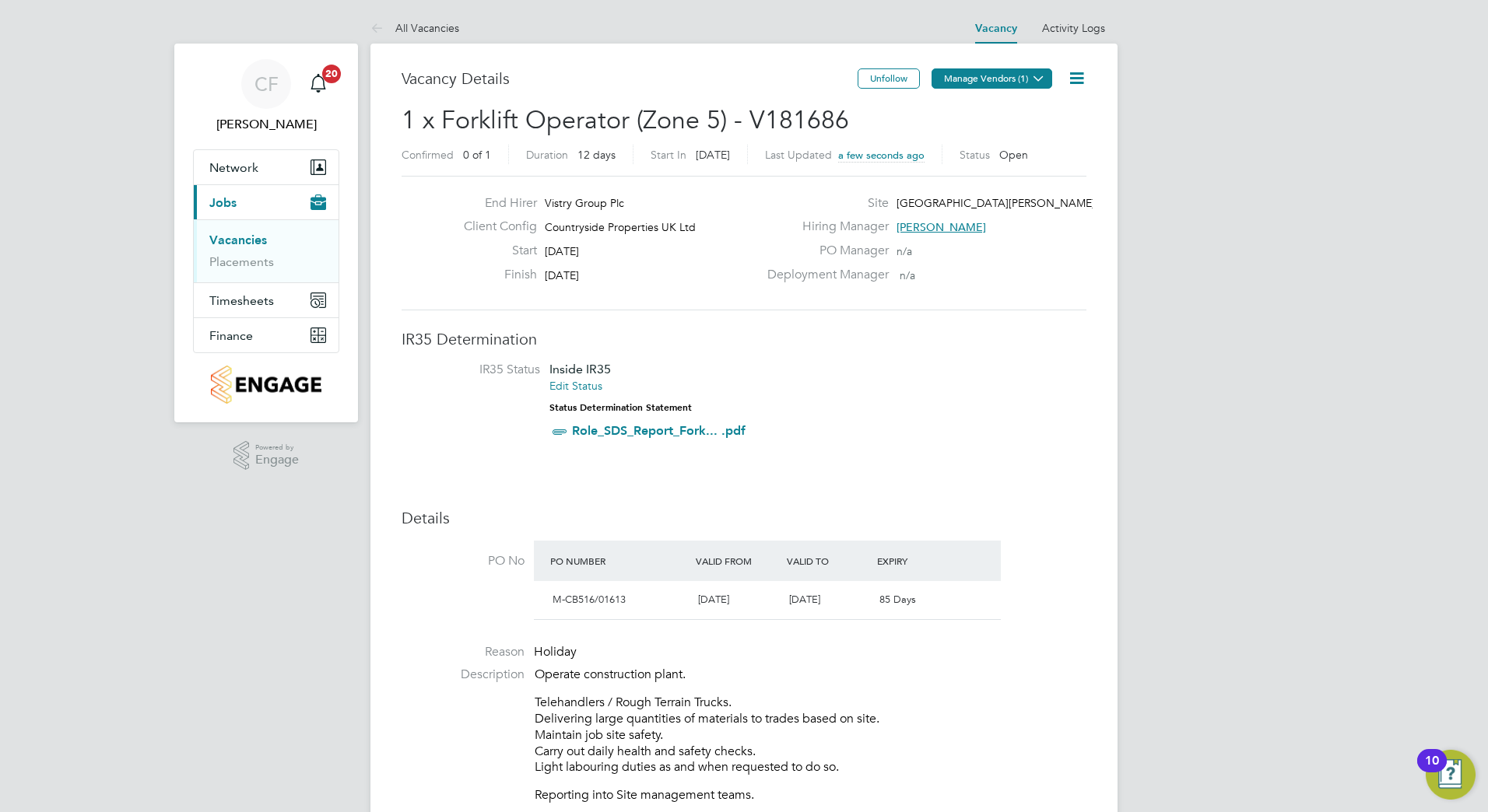
click at [953, 79] on button "Manage Vendors (1)" at bounding box center [992, 78] width 121 height 20
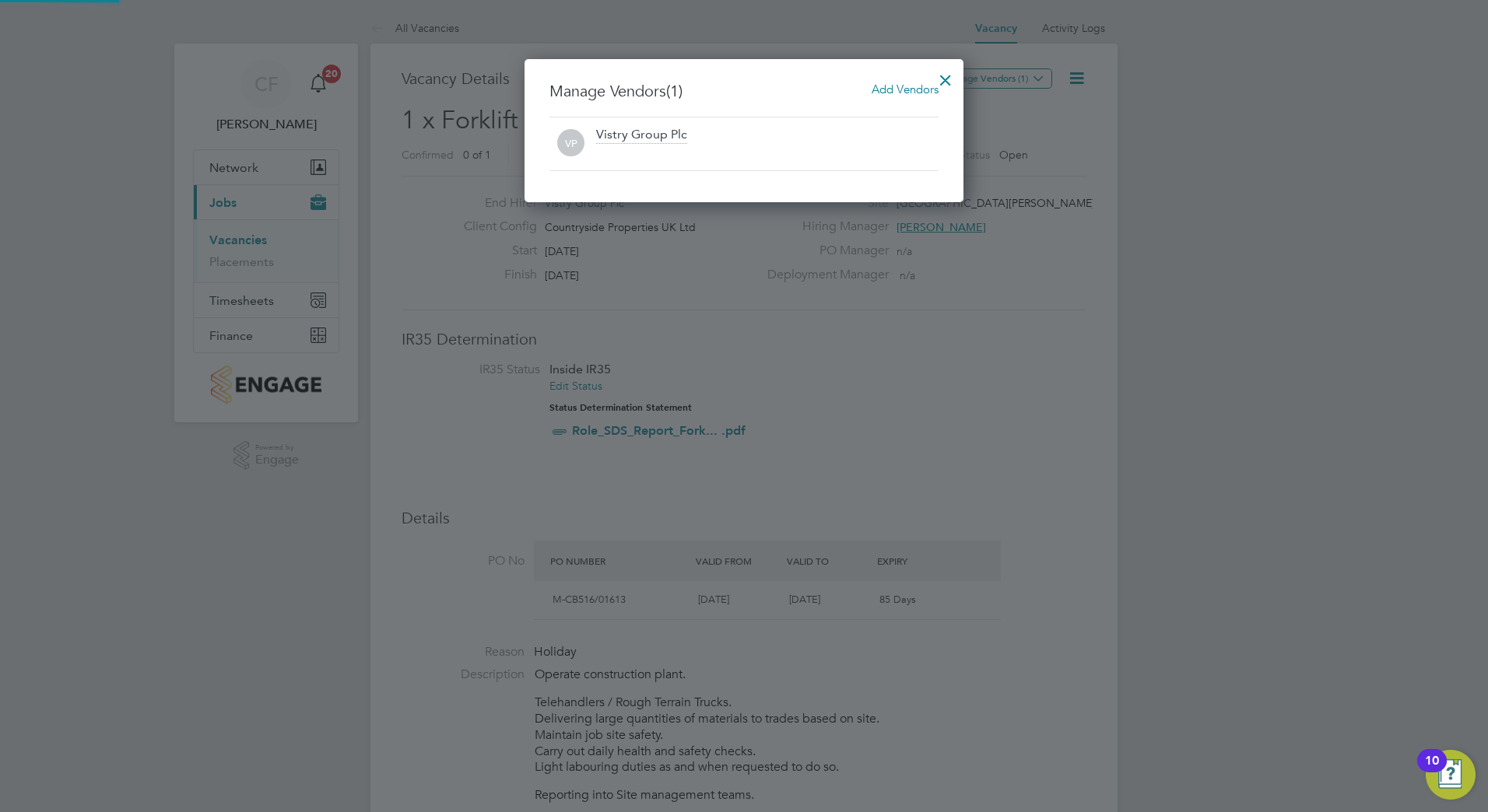
scroll to position [144, 440]
click at [879, 95] on span "Add Vendors" at bounding box center [905, 89] width 67 height 14
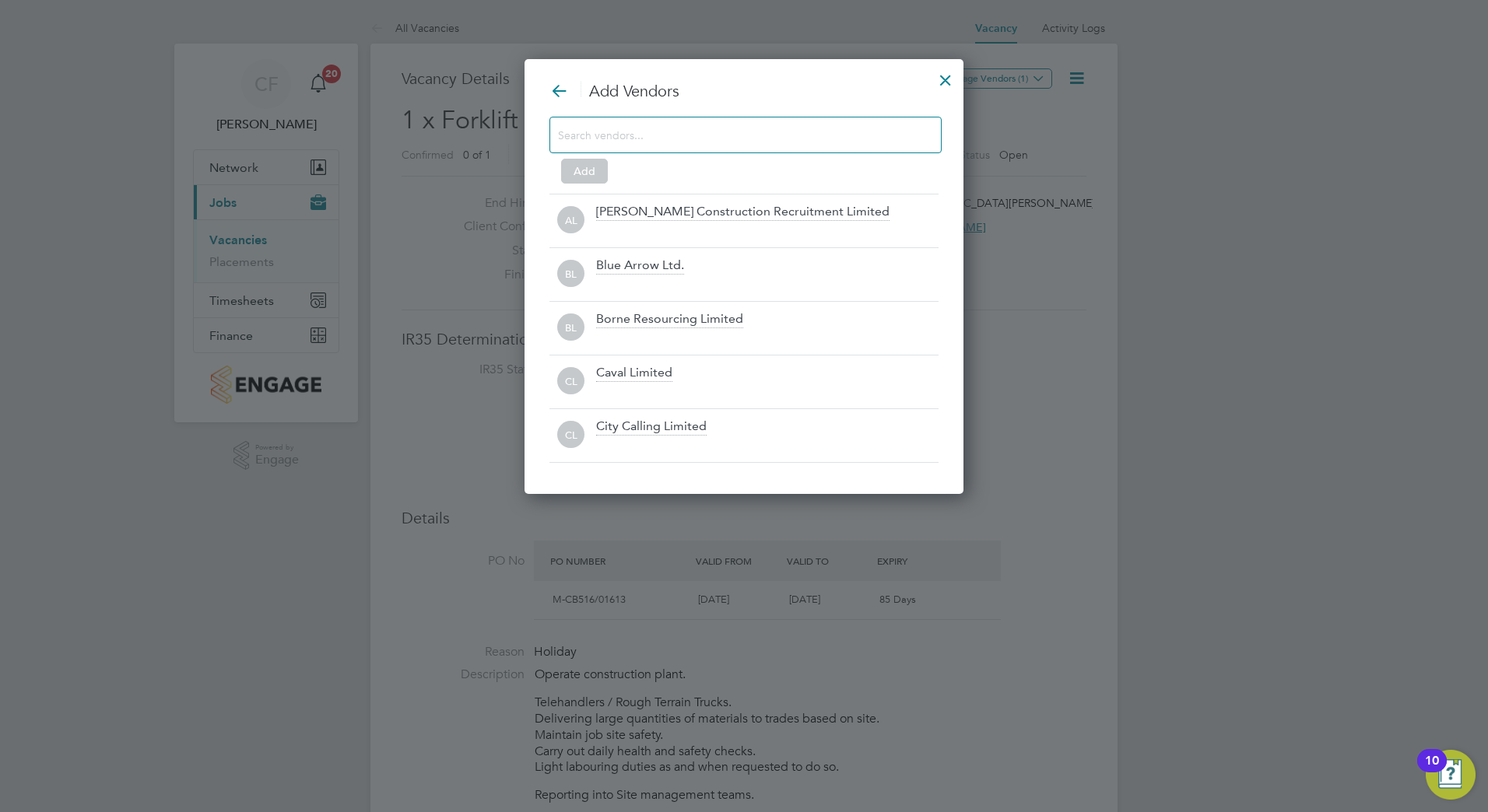
scroll to position [437, 440]
click at [793, 141] on input at bounding box center [732, 134] width 350 height 20
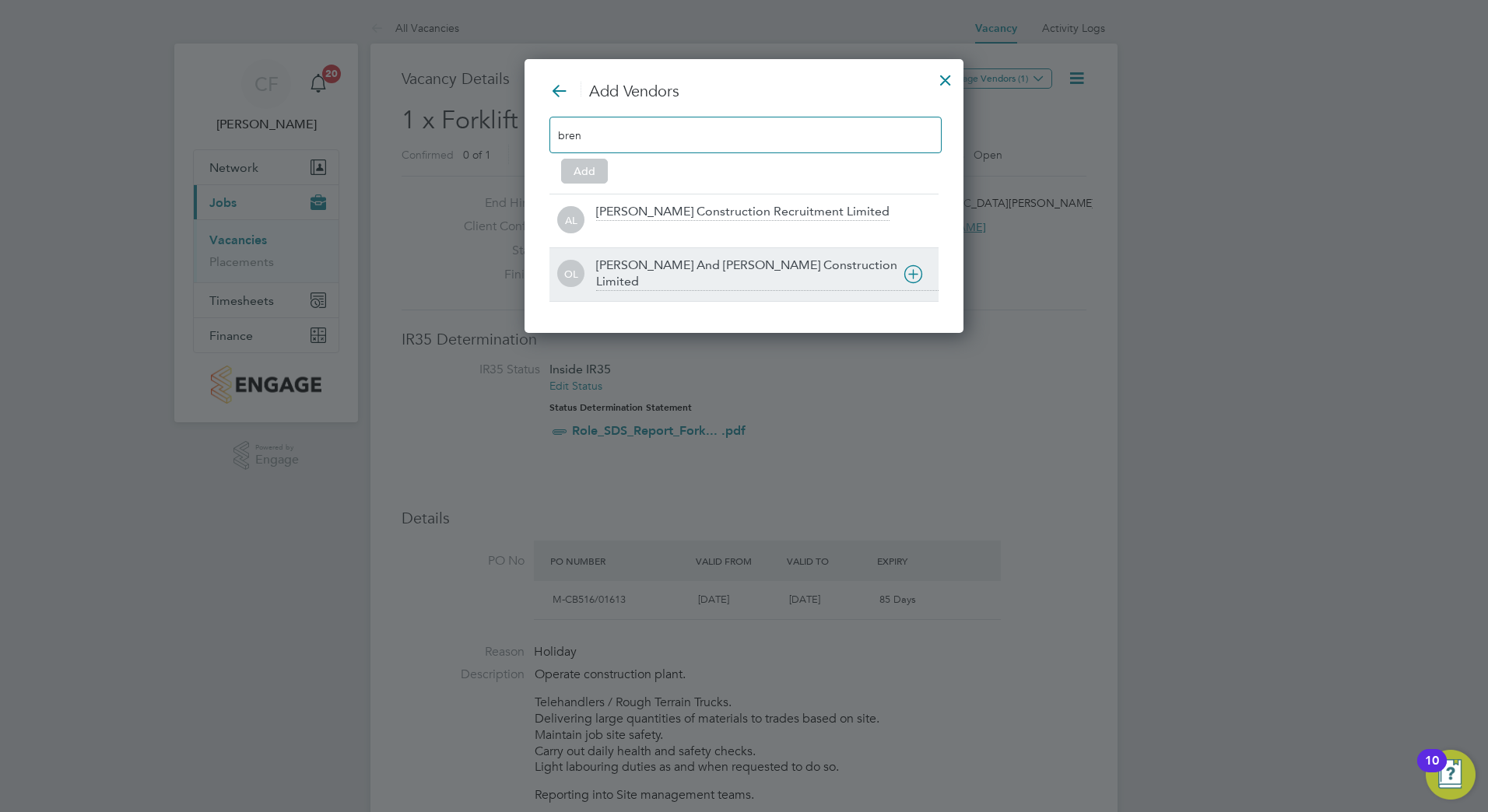
type input "bren"
click at [682, 294] on div at bounding box center [767, 301] width 342 height 15
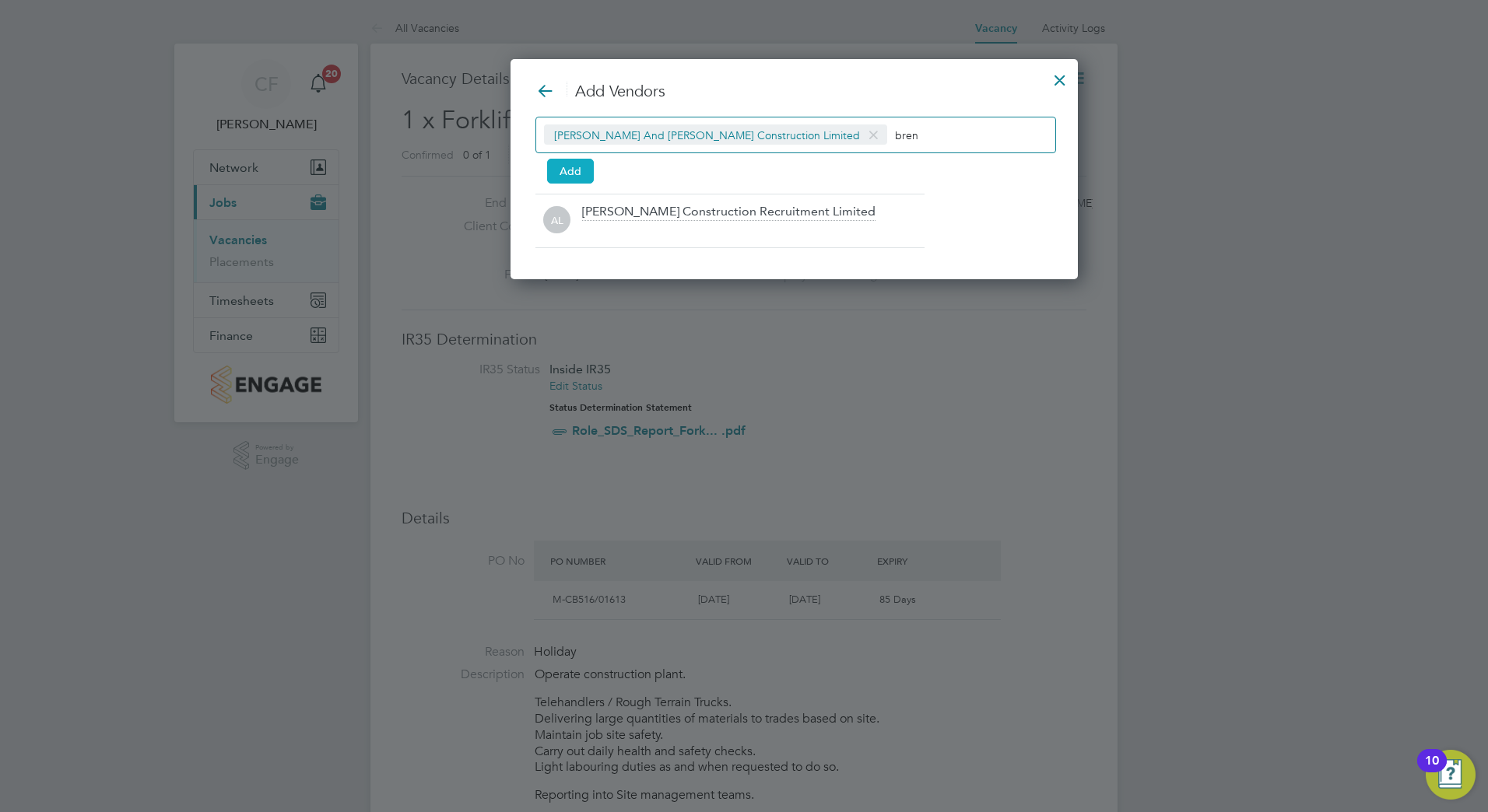
click at [552, 169] on button "Add" at bounding box center [570, 170] width 47 height 25
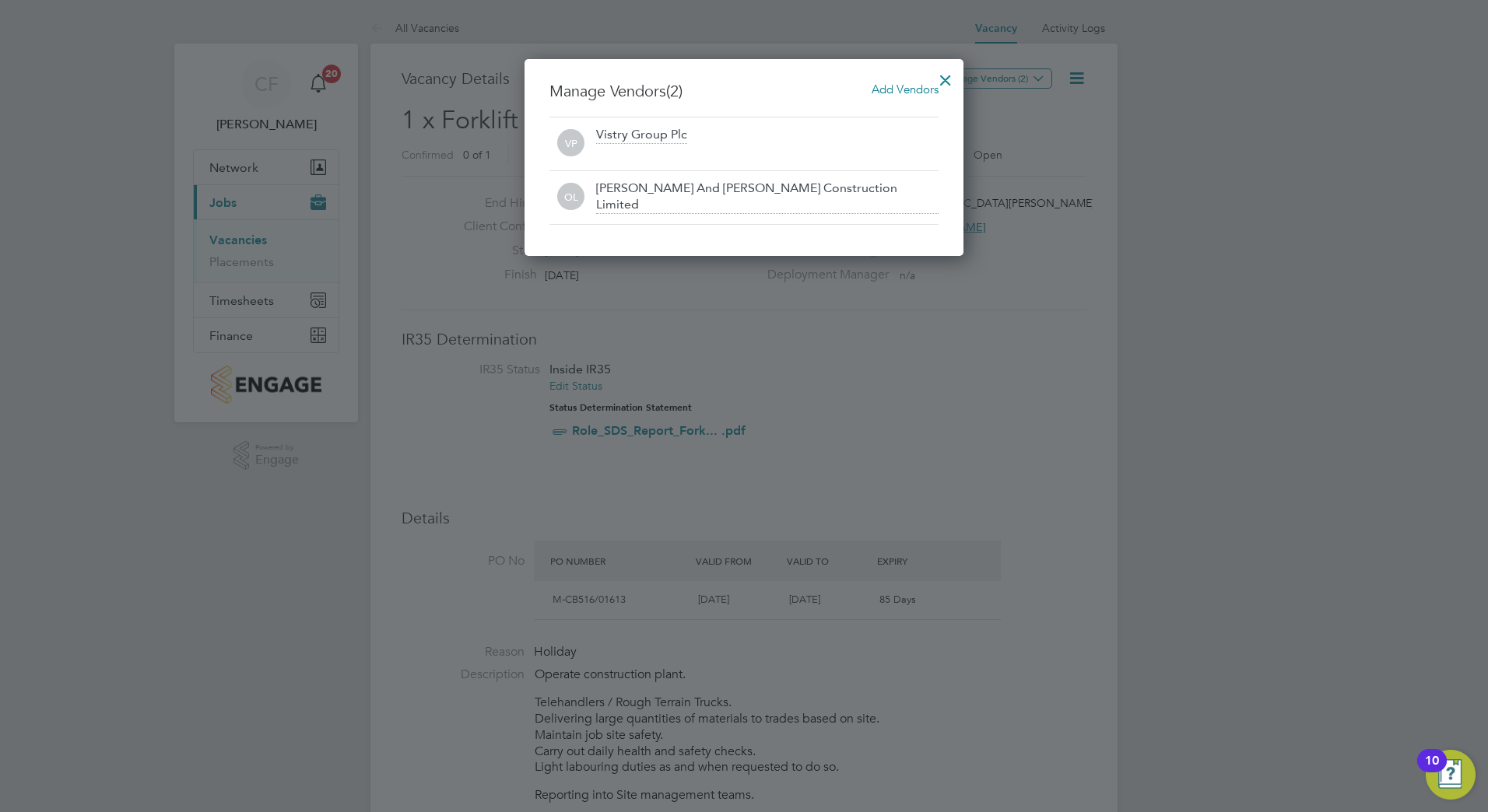
click at [943, 83] on div at bounding box center [945, 76] width 28 height 28
